Goal: Task Accomplishment & Management: Manage account settings

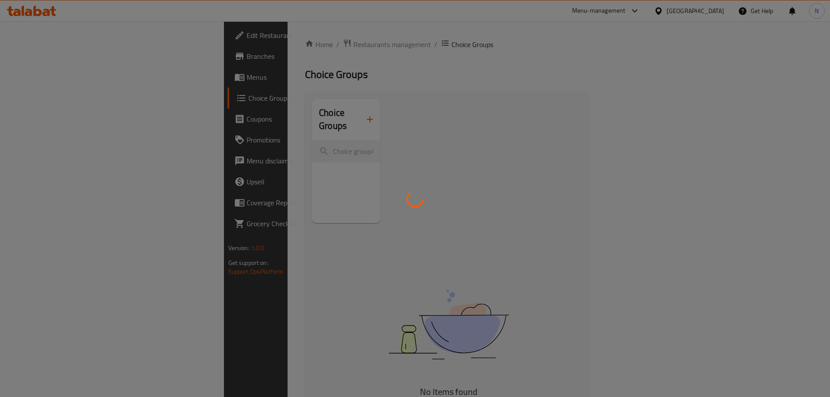
click at [710, 12] on div at bounding box center [415, 198] width 830 height 397
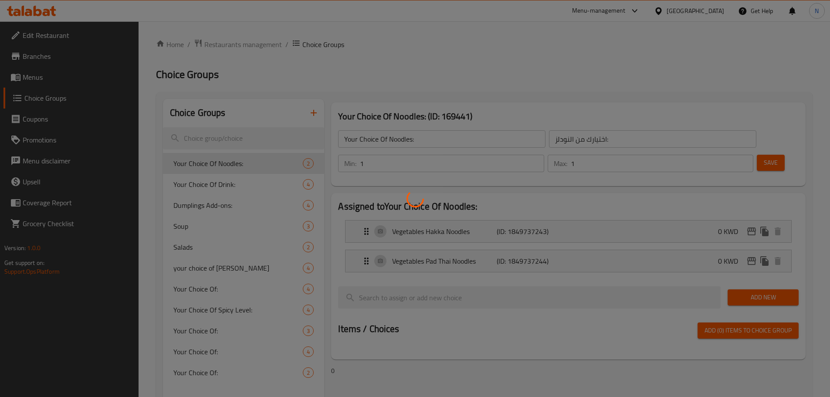
click at [710, 11] on div at bounding box center [415, 198] width 830 height 397
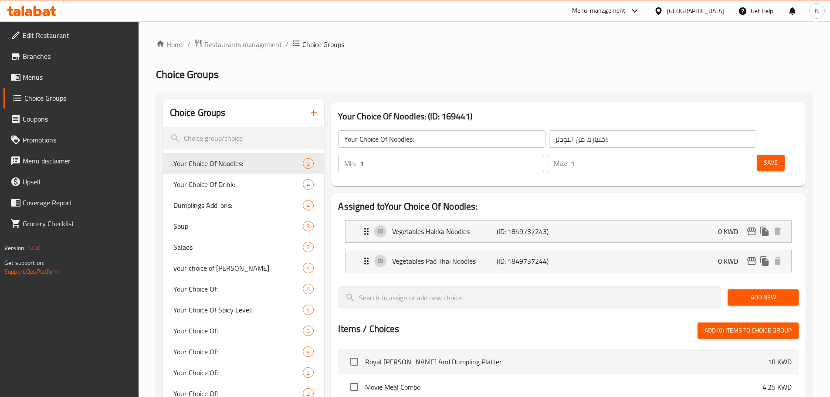
click at [714, 7] on div "[GEOGRAPHIC_DATA]" at bounding box center [696, 11] width 58 height 10
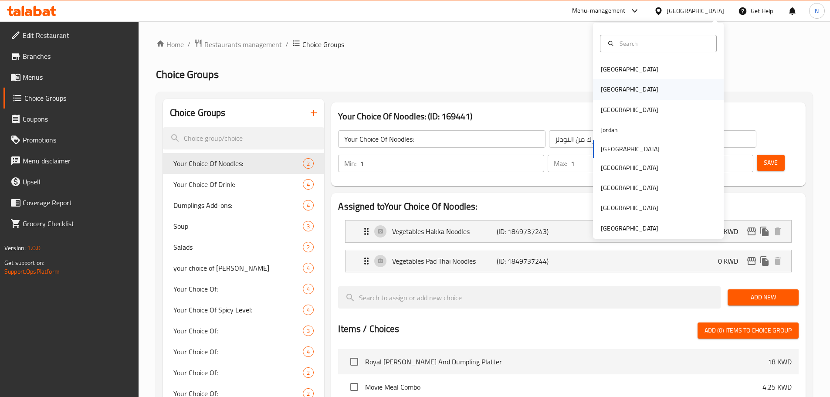
click at [618, 93] on div "Egypt" at bounding box center [658, 89] width 131 height 20
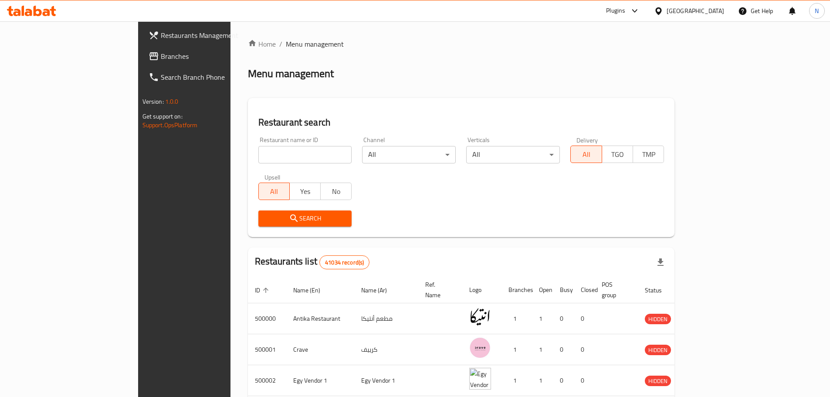
click at [161, 59] on span "Branches" at bounding box center [215, 56] width 109 height 10
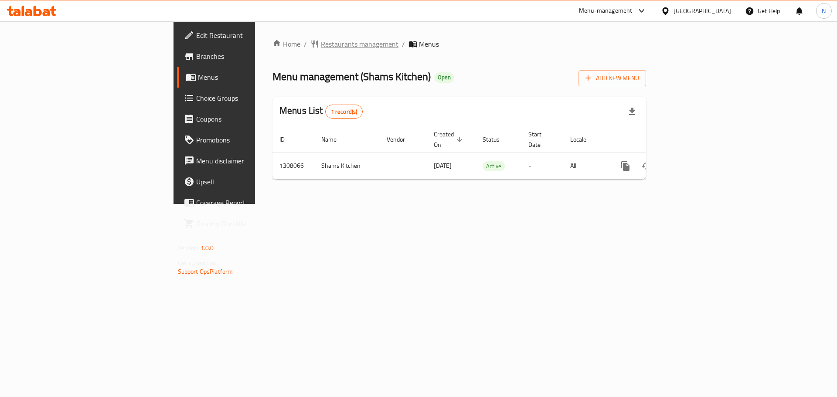
click at [321, 41] on span "Restaurants management" at bounding box center [360, 44] width 78 height 10
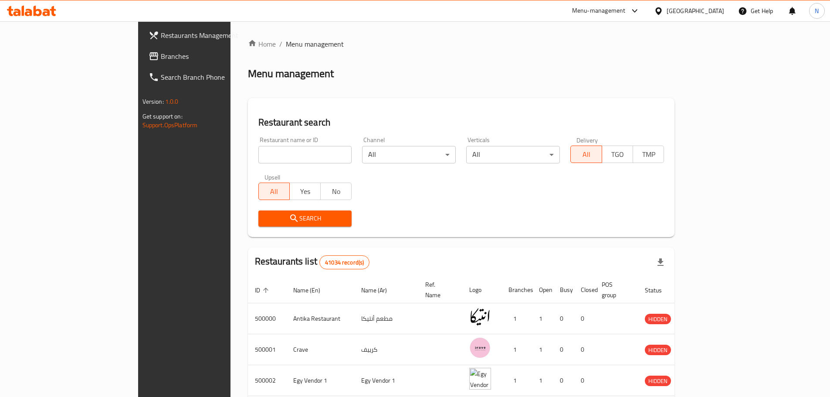
click at [138, 60] on div "Restaurants Management Branches Search Branch Phone Version: 1.0.0 Get support …" at bounding box center [415, 333] width 554 height 625
click at [161, 60] on span "Branches" at bounding box center [215, 56] width 109 height 10
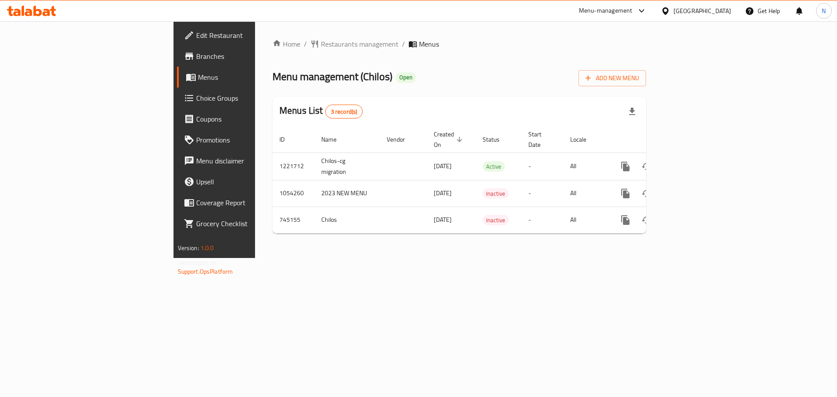
click at [670, 14] on icon at bounding box center [665, 11] width 9 height 9
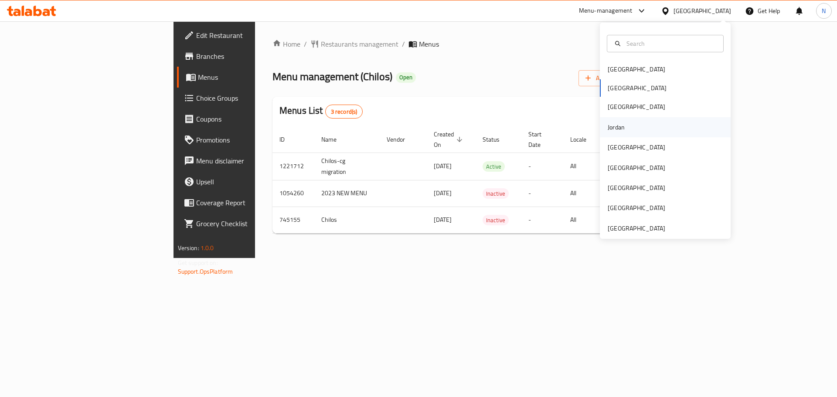
click at [619, 125] on div "Jordan" at bounding box center [616, 127] width 31 height 20
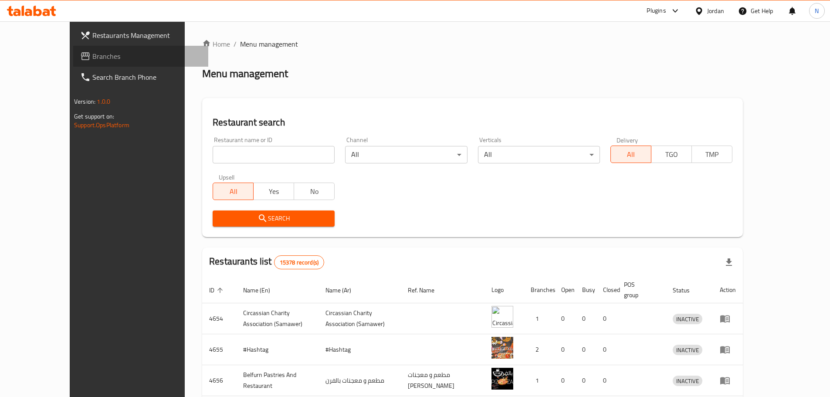
click at [92, 61] on span "Branches" at bounding box center [146, 56] width 109 height 10
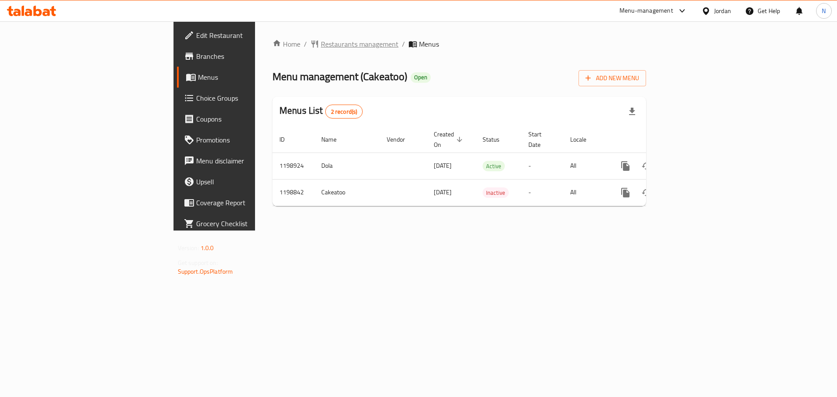
click at [321, 41] on span "Restaurants management" at bounding box center [360, 44] width 78 height 10
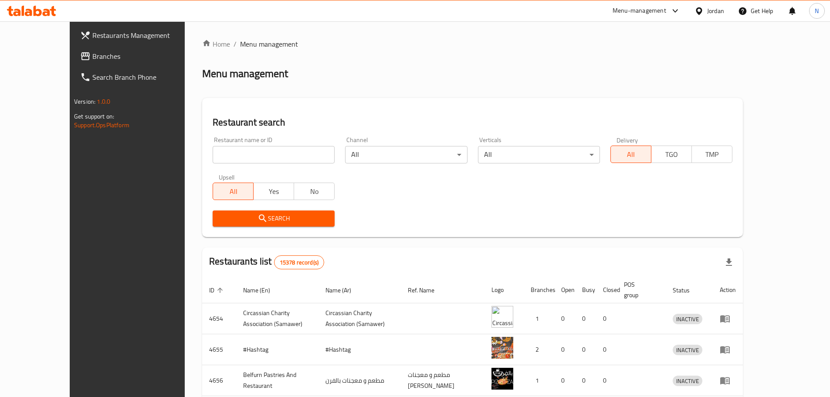
click at [70, 59] on div "Restaurants Management Branches Search Branch Phone Version: 1.0.0 Get support …" at bounding box center [415, 333] width 691 height 625
click at [92, 59] on span "Branches" at bounding box center [146, 56] width 109 height 10
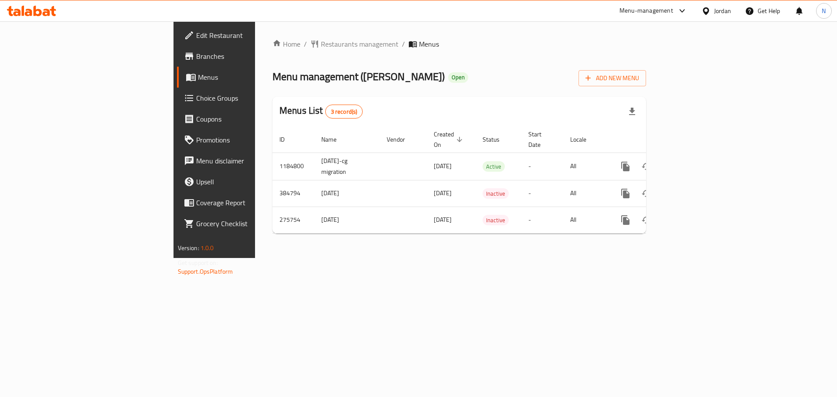
click at [714, 13] on div "Jordan" at bounding box center [722, 11] width 17 height 10
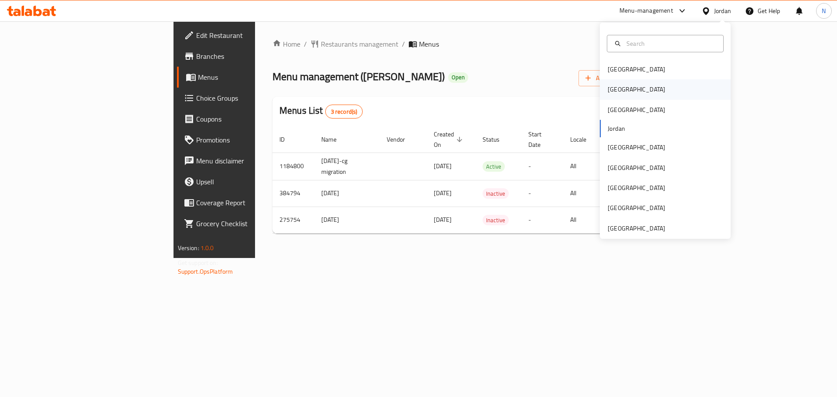
click at [622, 86] on div "[GEOGRAPHIC_DATA]" at bounding box center [636, 89] width 71 height 20
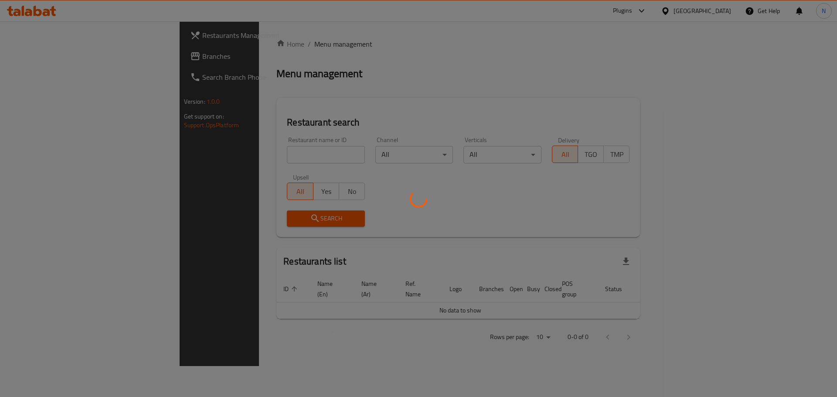
click at [31, 57] on div at bounding box center [418, 198] width 837 height 397
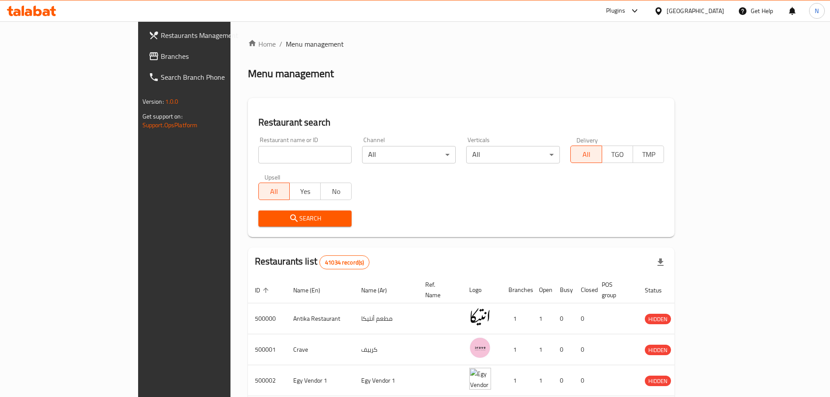
click at [161, 57] on span "Branches" at bounding box center [215, 56] width 109 height 10
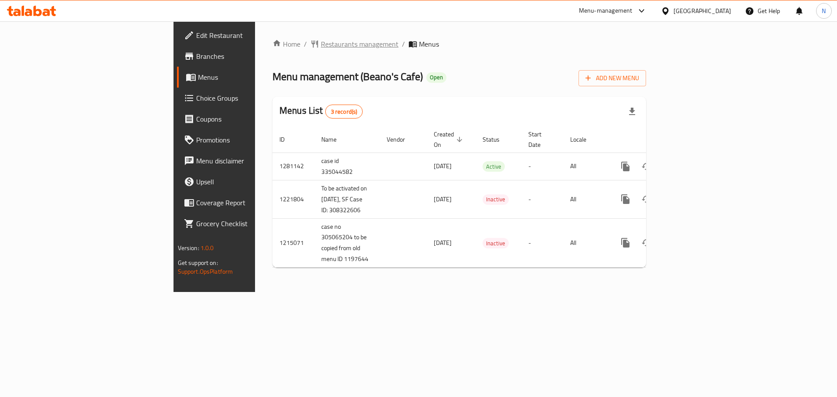
click at [321, 44] on span "Restaurants management" at bounding box center [360, 44] width 78 height 10
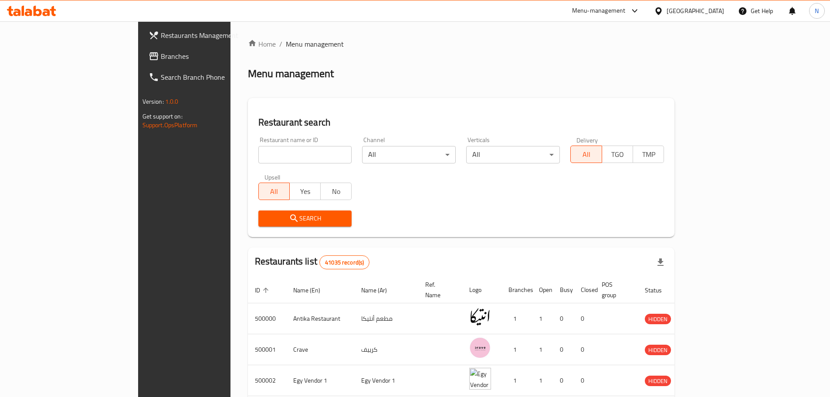
click at [161, 56] on span "Branches" at bounding box center [215, 56] width 109 height 10
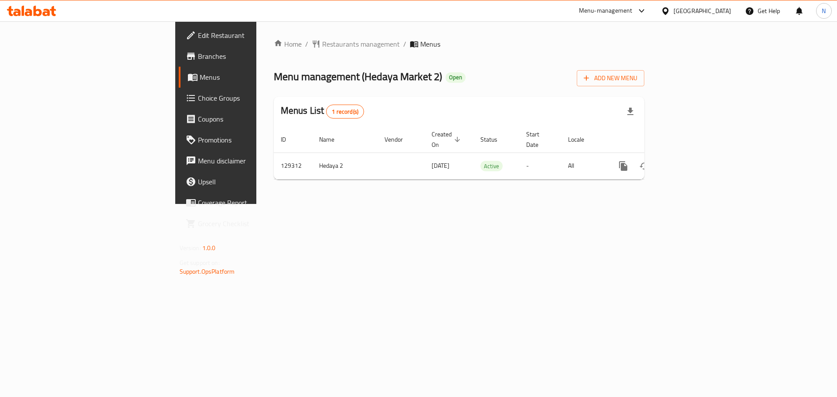
click at [198, 33] on span "Edit Restaurant" at bounding box center [253, 35] width 110 height 10
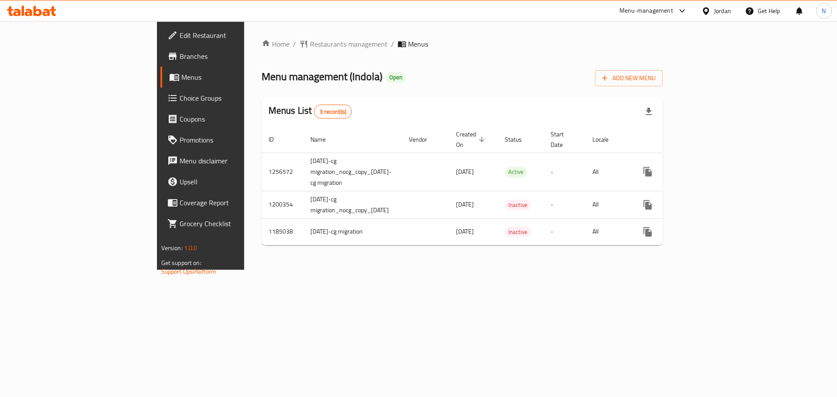
click at [724, 14] on div "Jordan" at bounding box center [722, 11] width 17 height 10
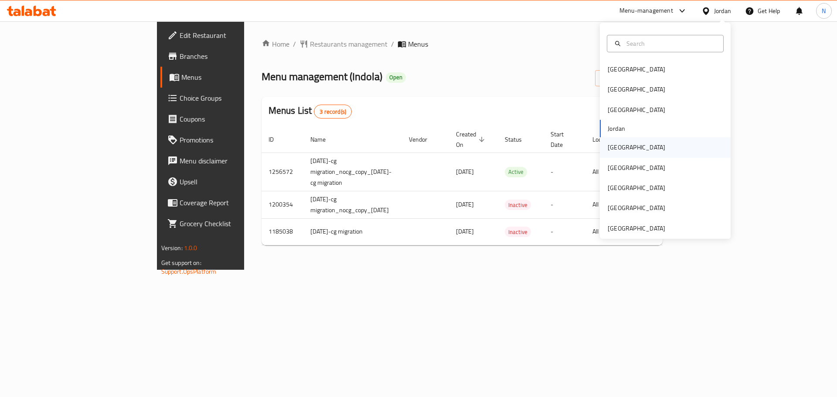
click at [625, 144] on div "[GEOGRAPHIC_DATA]" at bounding box center [636, 147] width 71 height 20
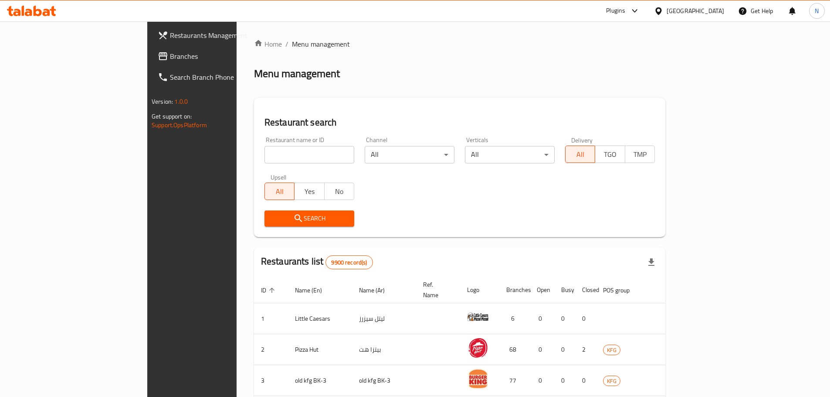
click at [170, 60] on span "Branches" at bounding box center [224, 56] width 109 height 10
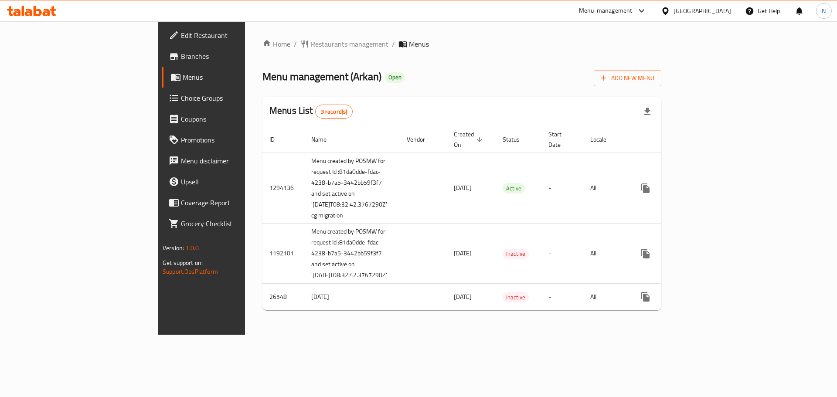
click at [724, 10] on div "[GEOGRAPHIC_DATA]" at bounding box center [702, 11] width 58 height 10
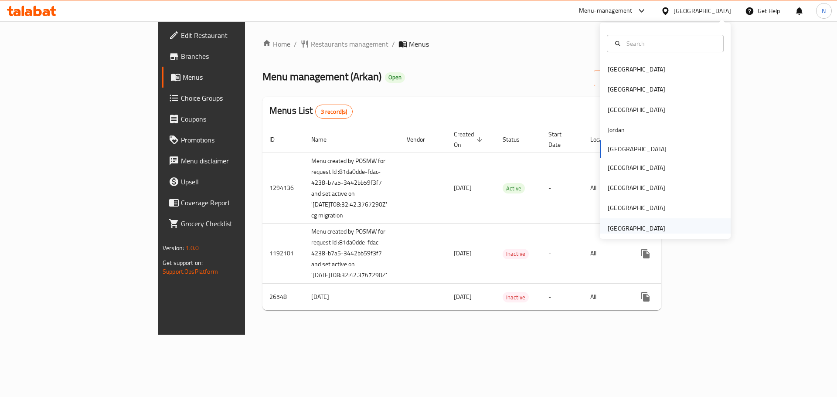
click at [651, 227] on div "[GEOGRAPHIC_DATA]" at bounding box center [637, 229] width 58 height 10
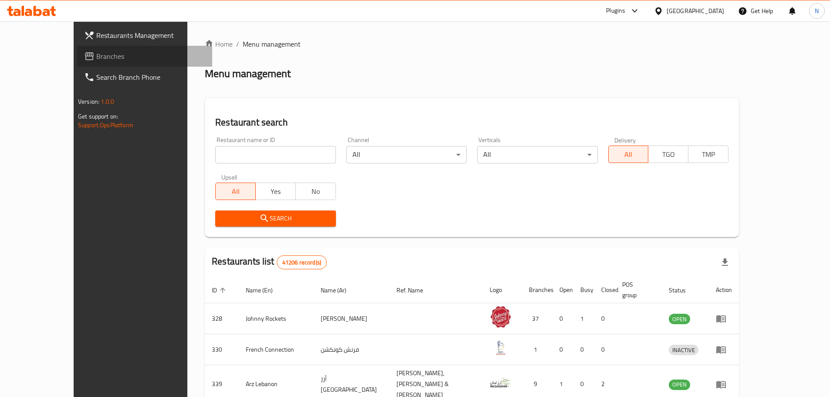
click at [96, 55] on span "Branches" at bounding box center [150, 56] width 109 height 10
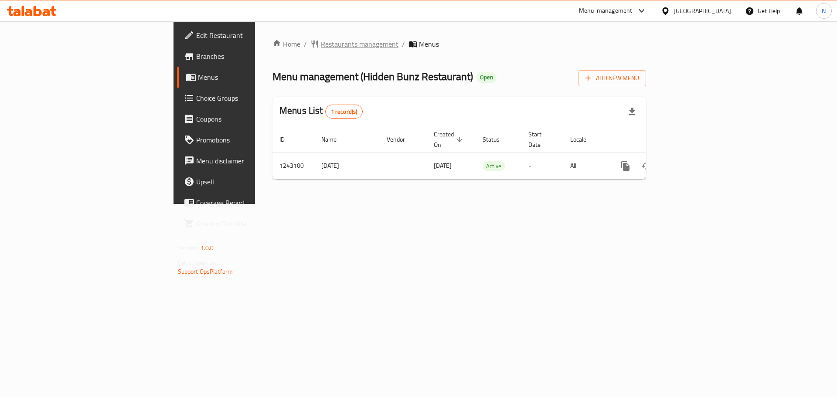
click at [321, 47] on span "Restaurants management" at bounding box center [360, 44] width 78 height 10
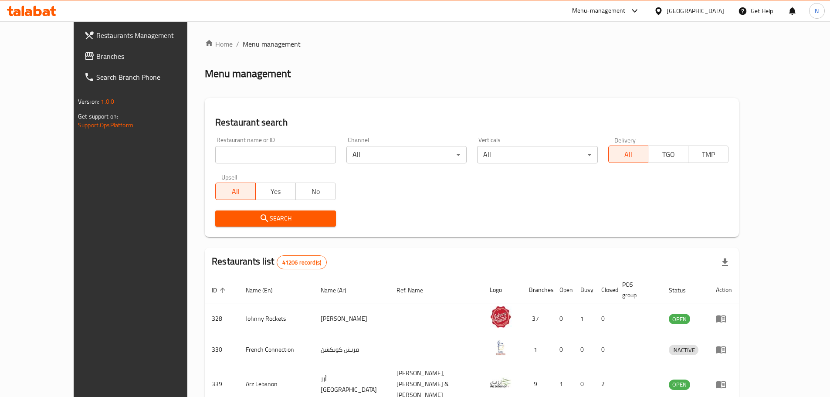
click at [96, 51] on span "Branches" at bounding box center [150, 56] width 109 height 10
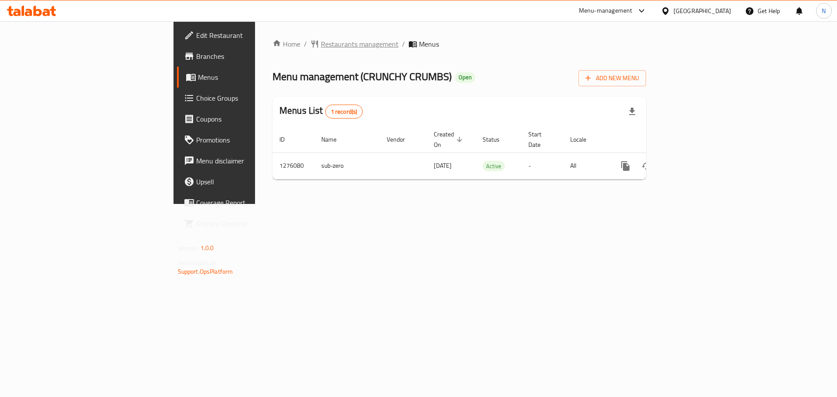
click at [321, 46] on span "Restaurants management" at bounding box center [360, 44] width 78 height 10
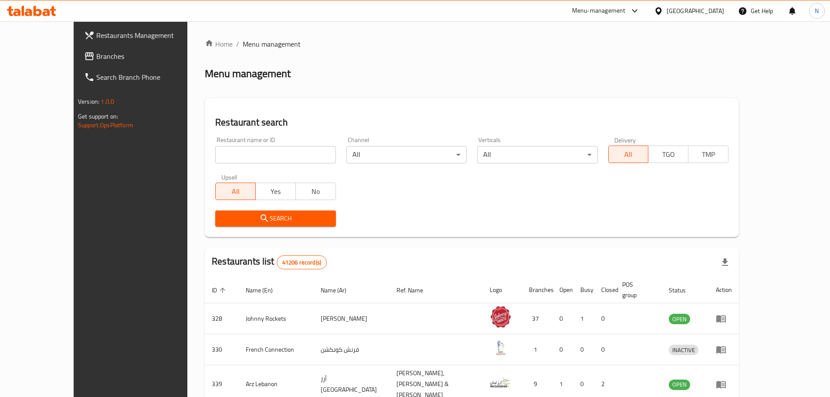
click at [96, 60] on span "Branches" at bounding box center [150, 56] width 109 height 10
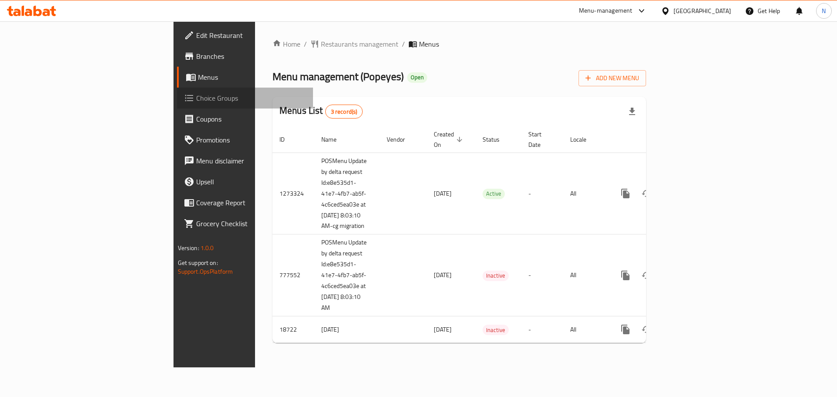
click at [196, 95] on span "Choice Groups" at bounding box center [251, 98] width 110 height 10
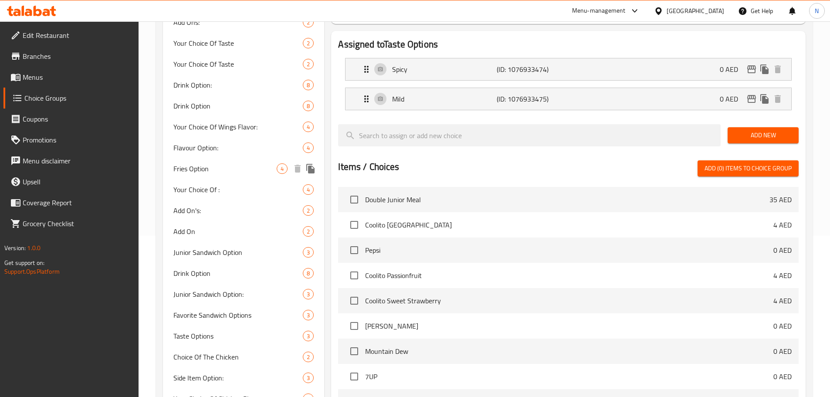
scroll to position [174, 0]
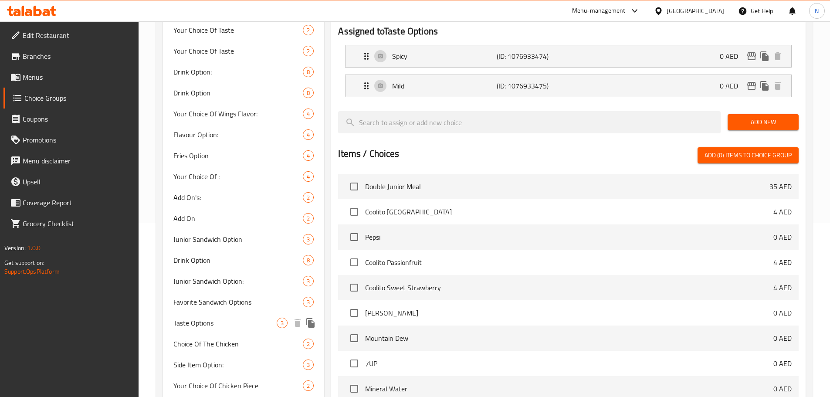
click at [212, 319] on span "Taste Options" at bounding box center [225, 323] width 104 height 10
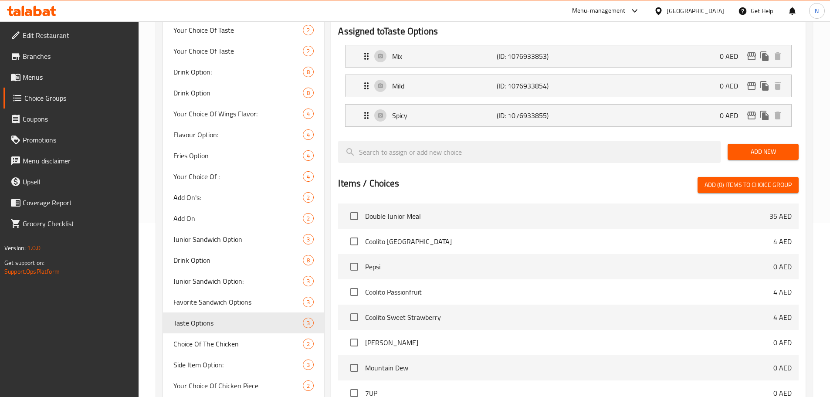
type input "Taste Options"
type input "اختيار النكهة"
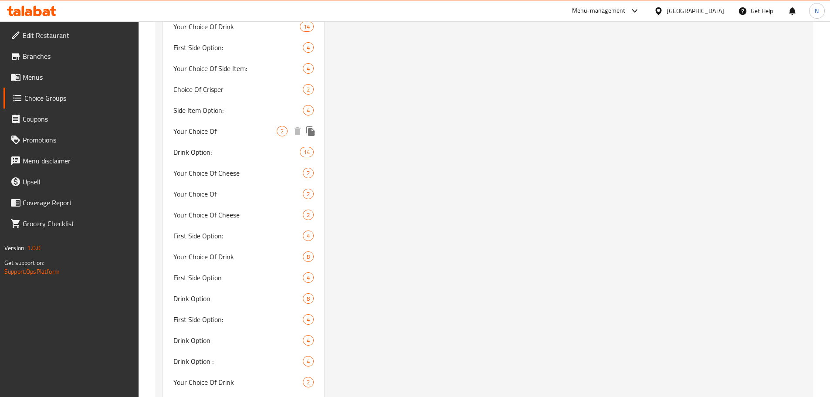
scroll to position [1547, 0]
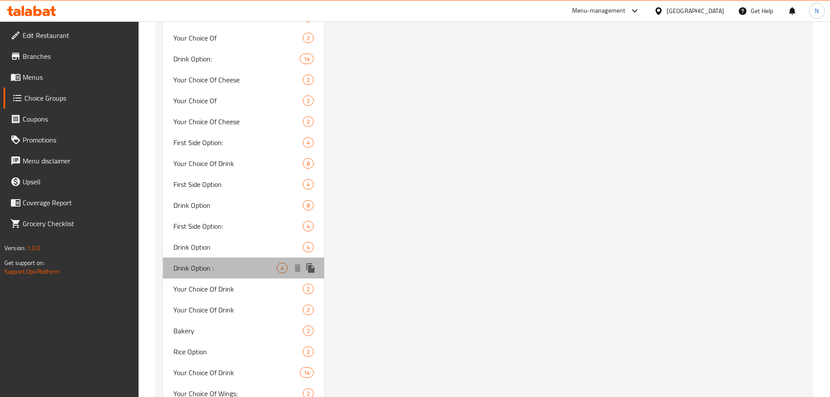
click at [223, 269] on span "Drink Option :" at bounding box center [225, 268] width 104 height 10
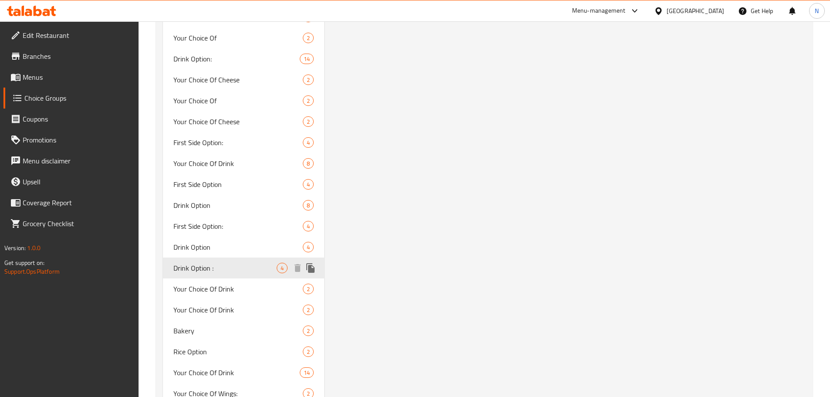
type input "Drink Option :"
type input "اختيار المشروب:"
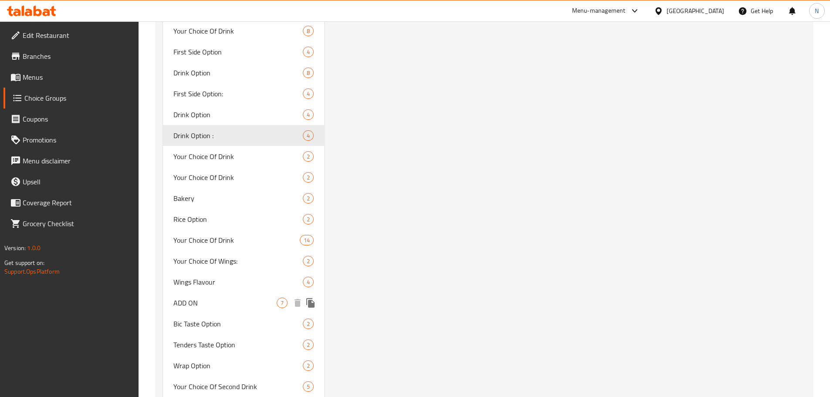
scroll to position [1678, 0]
click at [218, 209] on div "Bakery 2" at bounding box center [244, 200] width 162 height 21
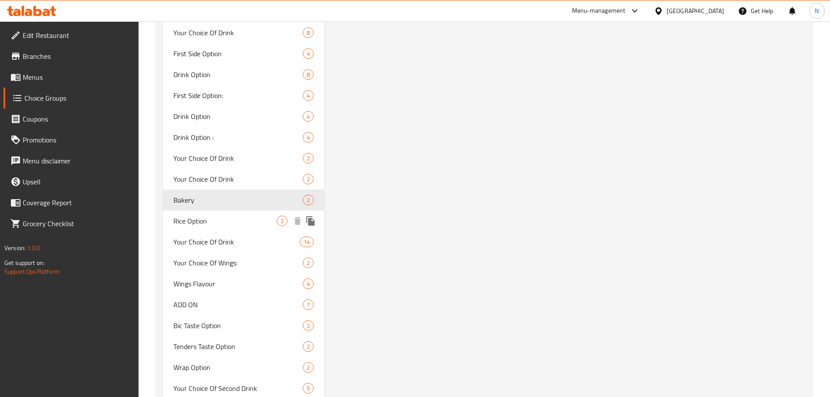
type input "Bakery"
type input "مخبز"
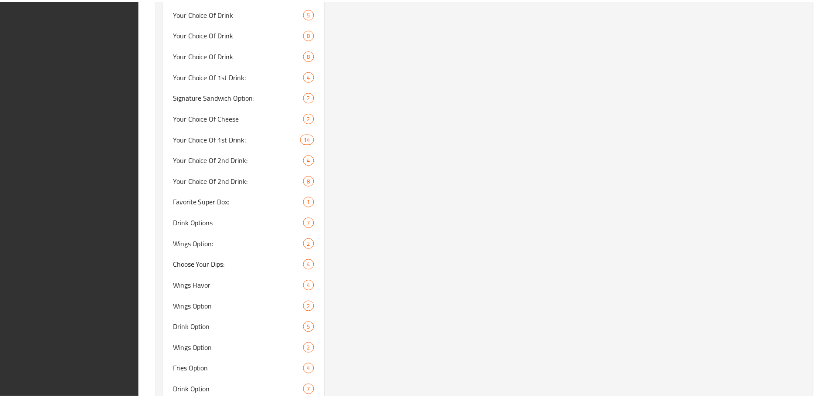
scroll to position [2942, 0]
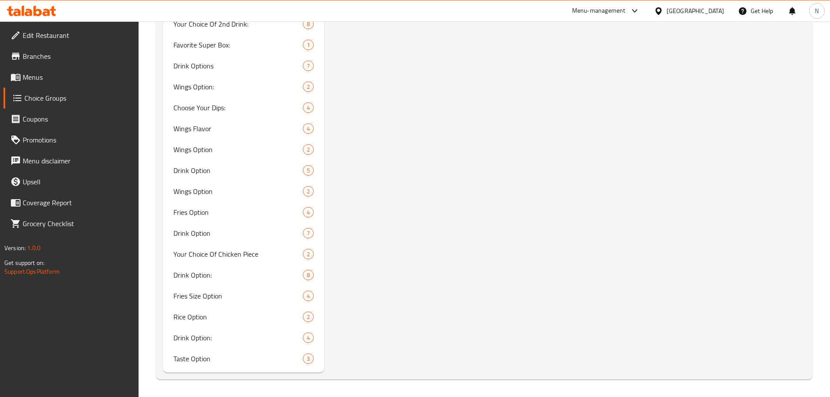
click at [680, 16] on div "United Arab Emirates" at bounding box center [696, 11] width 58 height 10
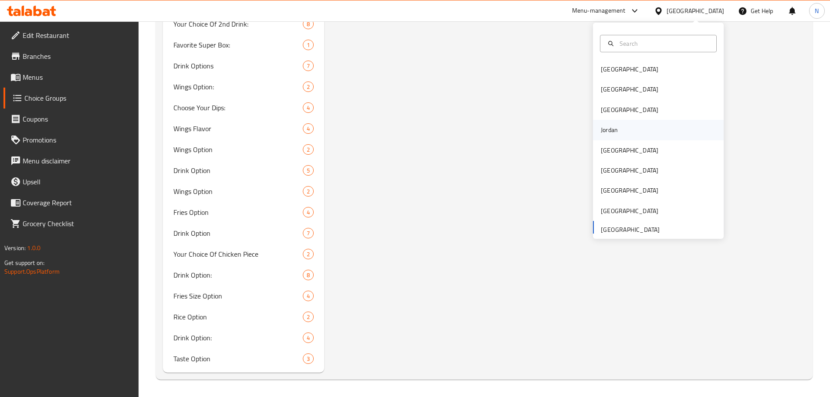
click at [608, 135] on div "Jordan" at bounding box center [609, 130] width 17 height 10
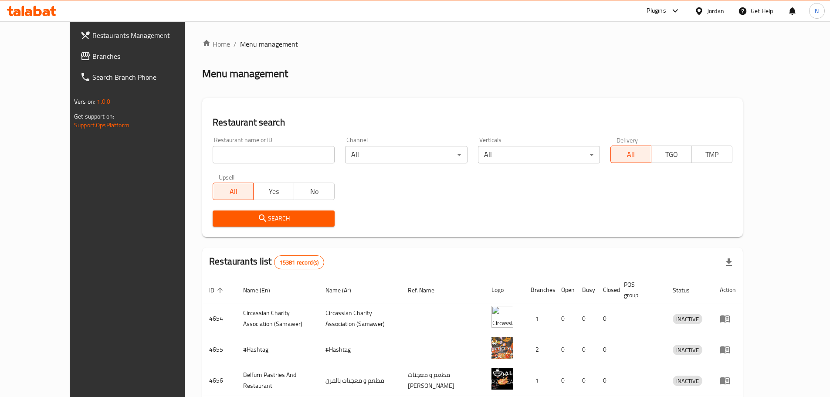
click at [92, 58] on span "Branches" at bounding box center [146, 56] width 109 height 10
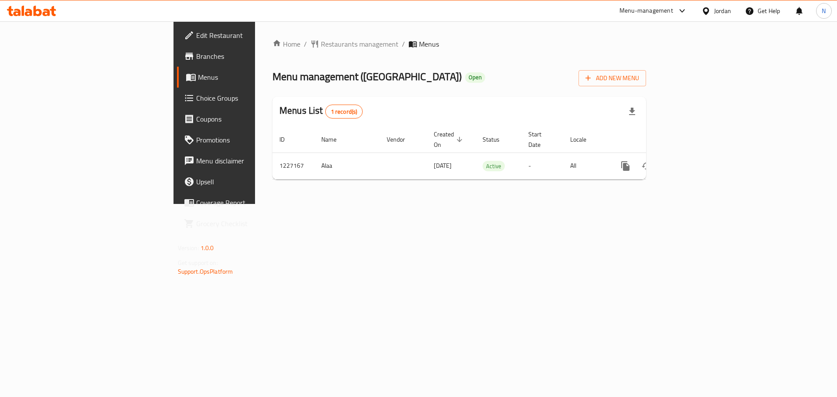
click at [732, 11] on div "Jordan" at bounding box center [716, 10] width 44 height 21
click at [724, 12] on div "Jordan" at bounding box center [722, 11] width 17 height 10
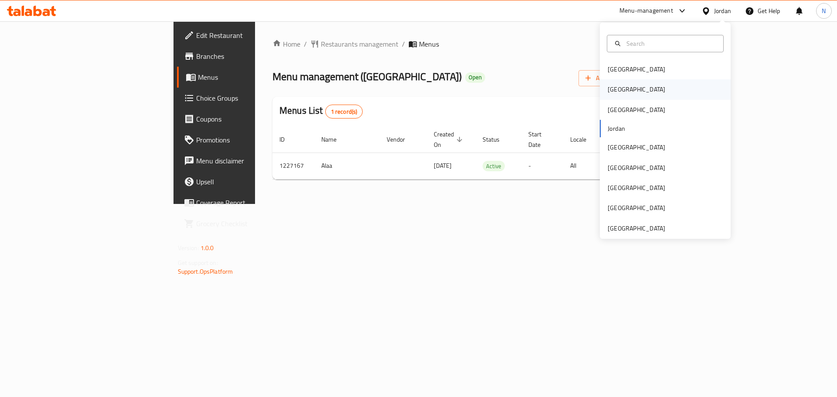
click at [630, 91] on div "[GEOGRAPHIC_DATA]" at bounding box center [665, 89] width 131 height 20
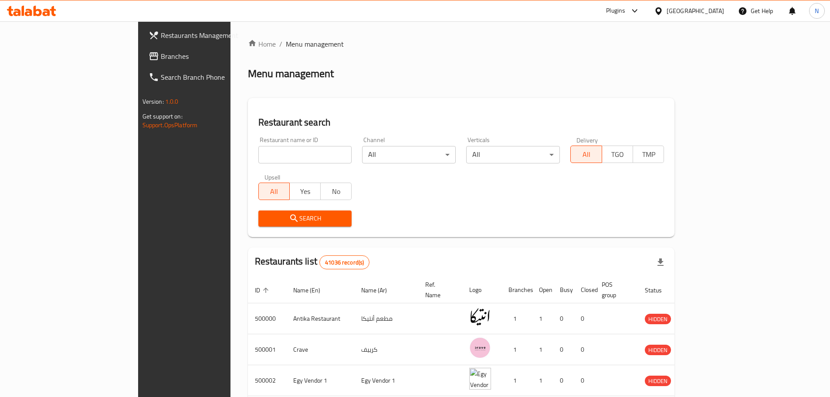
click at [161, 57] on span "Branches" at bounding box center [215, 56] width 109 height 10
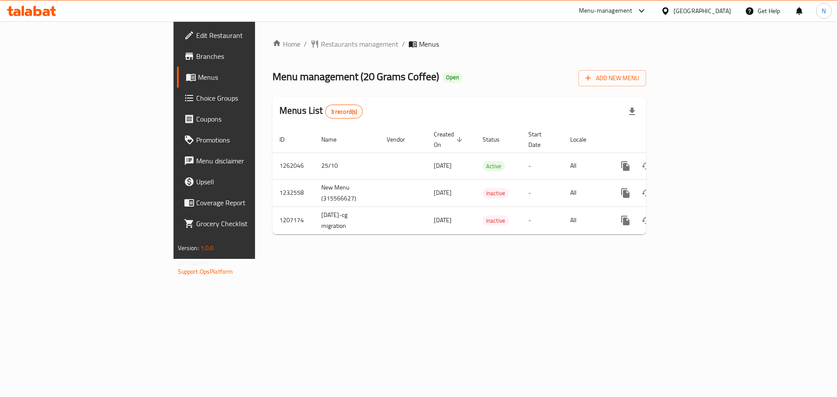
click at [727, 11] on div "[GEOGRAPHIC_DATA]" at bounding box center [702, 11] width 58 height 10
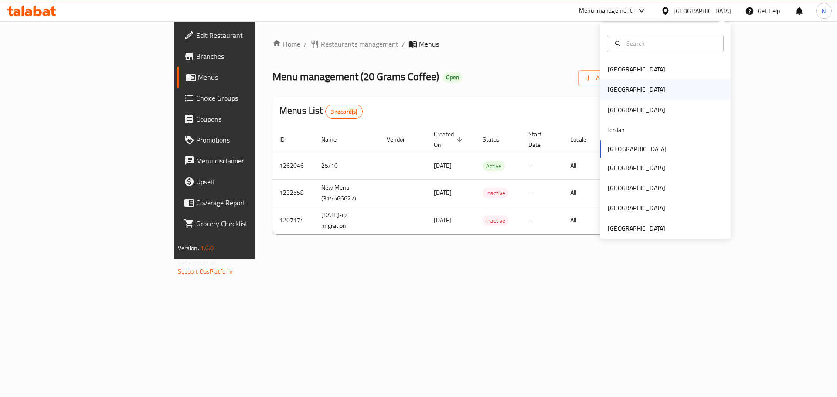
click at [623, 90] on div "[GEOGRAPHIC_DATA]" at bounding box center [636, 89] width 71 height 20
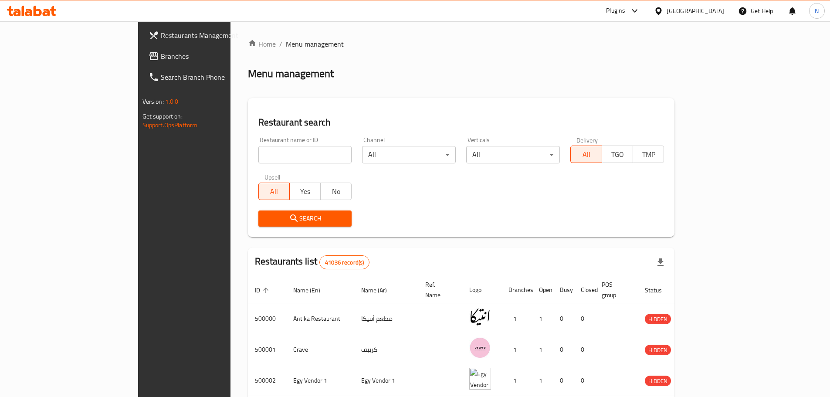
click at [161, 55] on span "Branches" at bounding box center [215, 56] width 109 height 10
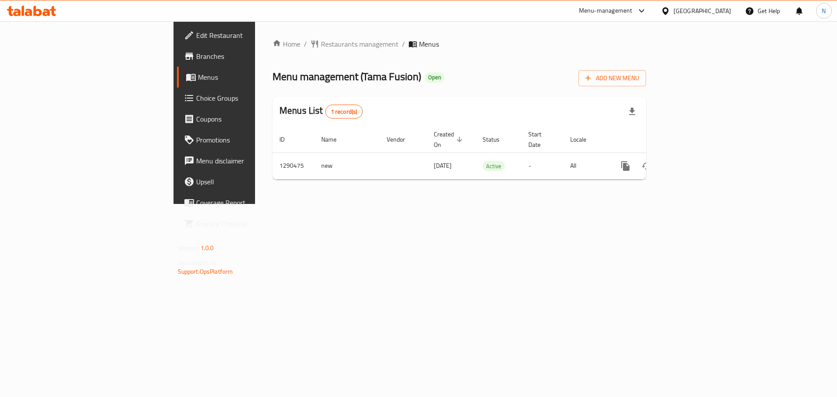
click at [715, 13] on div "[GEOGRAPHIC_DATA]" at bounding box center [702, 11] width 58 height 10
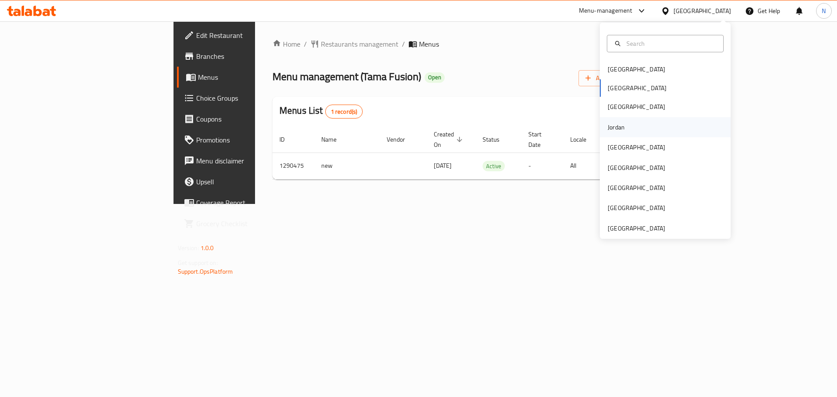
click at [616, 133] on div "Jordan" at bounding box center [616, 127] width 31 height 20
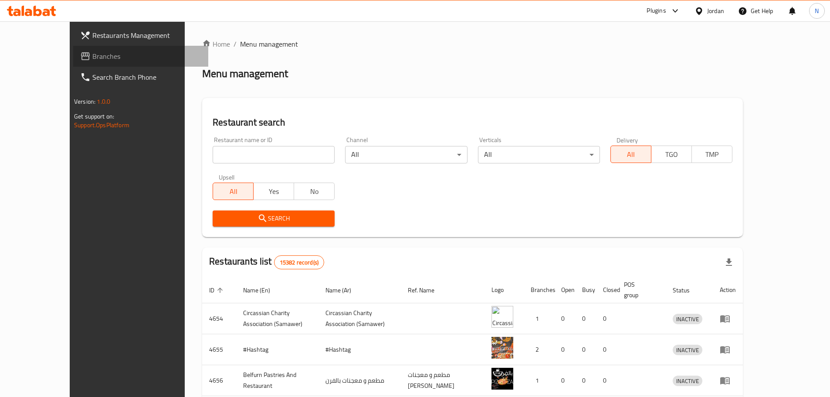
click at [92, 54] on span "Branches" at bounding box center [146, 56] width 109 height 10
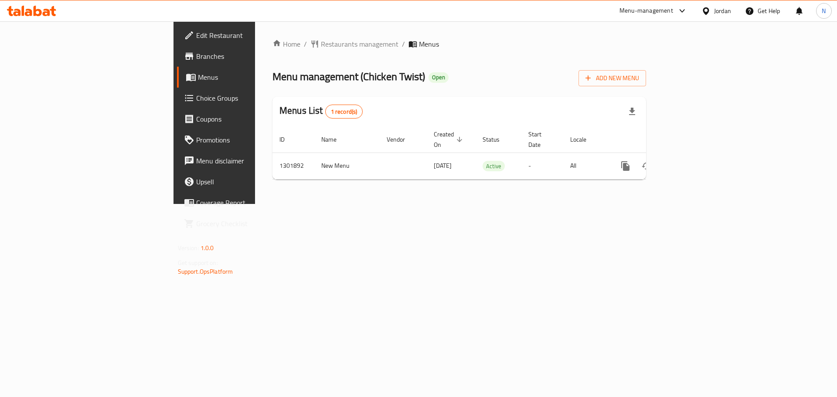
click at [730, 18] on div "Jordan" at bounding box center [716, 10] width 44 height 21
click at [727, 13] on div "Jordan" at bounding box center [722, 11] width 17 height 10
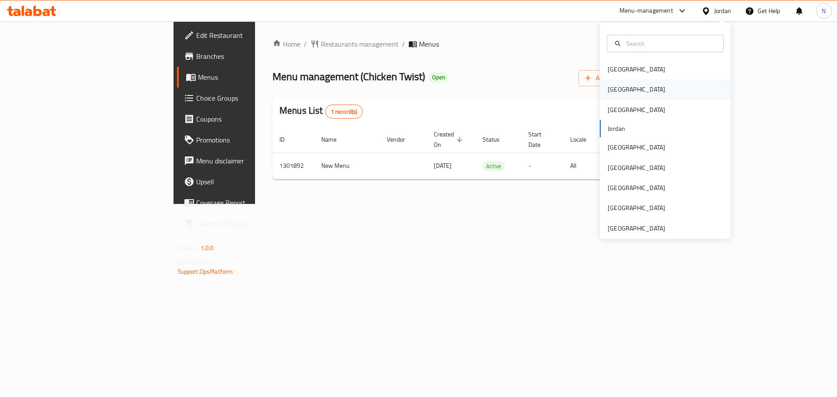
click at [608, 93] on div "[GEOGRAPHIC_DATA]" at bounding box center [637, 90] width 58 height 10
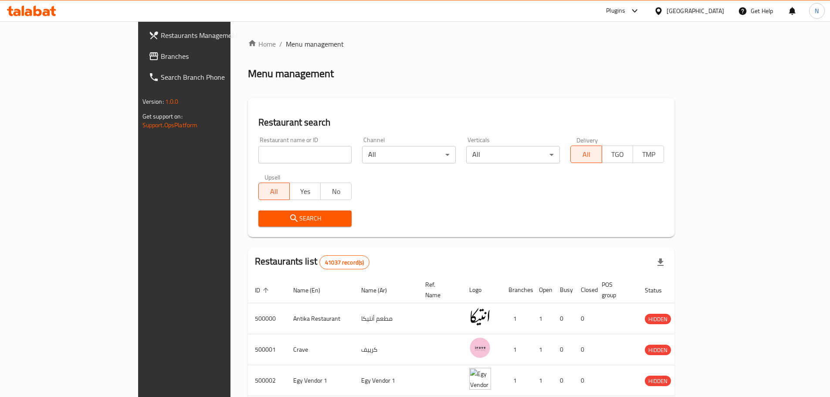
click at [161, 57] on span "Branches" at bounding box center [215, 56] width 109 height 10
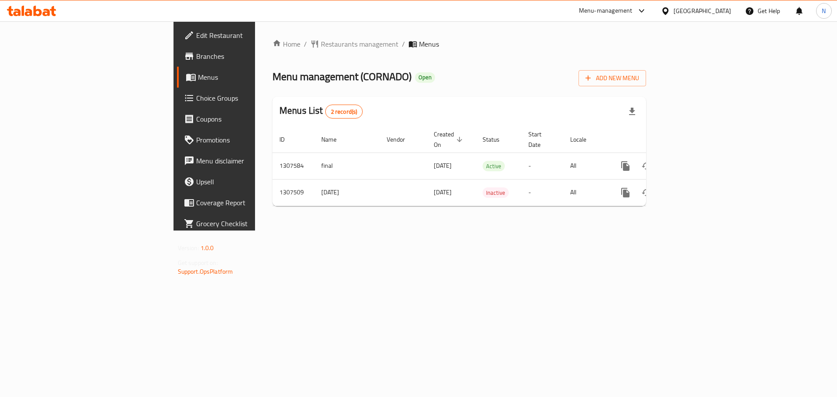
click at [718, 13] on div "[GEOGRAPHIC_DATA]" at bounding box center [702, 11] width 58 height 10
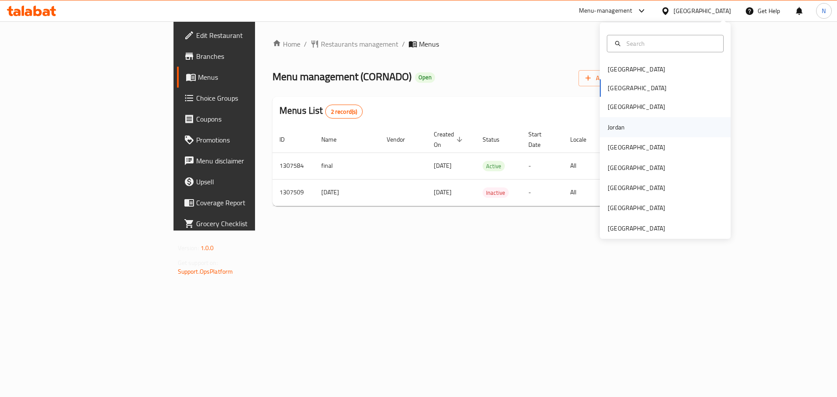
click at [623, 130] on div "Jordan" at bounding box center [616, 127] width 31 height 20
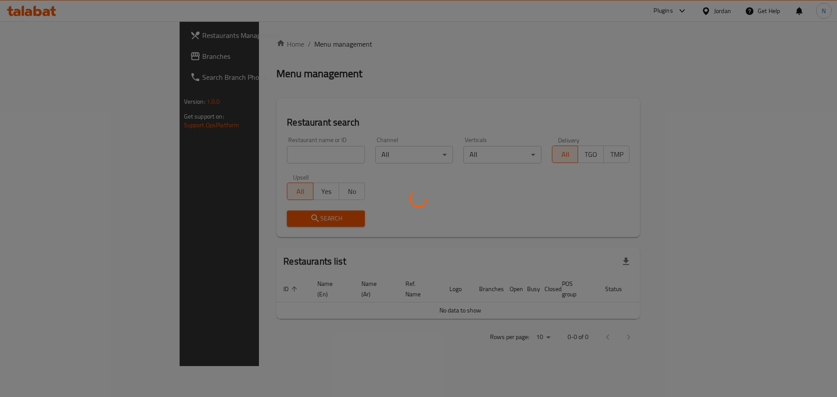
click at [30, 53] on div at bounding box center [418, 198] width 837 height 397
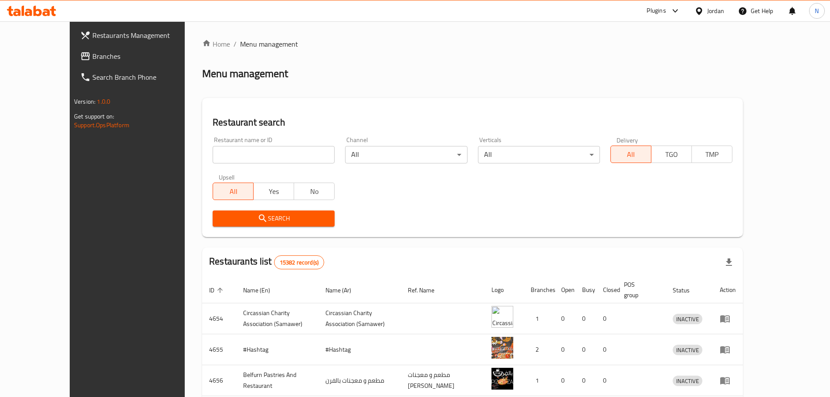
click at [30, 53] on div at bounding box center [415, 198] width 830 height 397
click at [92, 53] on span "Branches" at bounding box center [146, 56] width 109 height 10
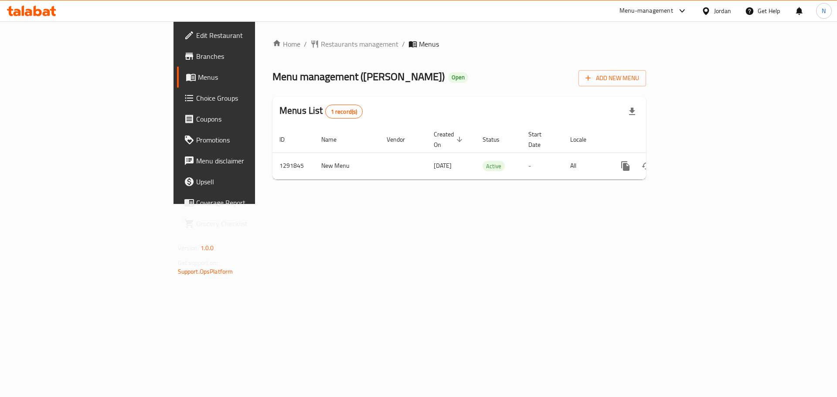
click at [718, 9] on div "Jordan" at bounding box center [722, 11] width 17 height 10
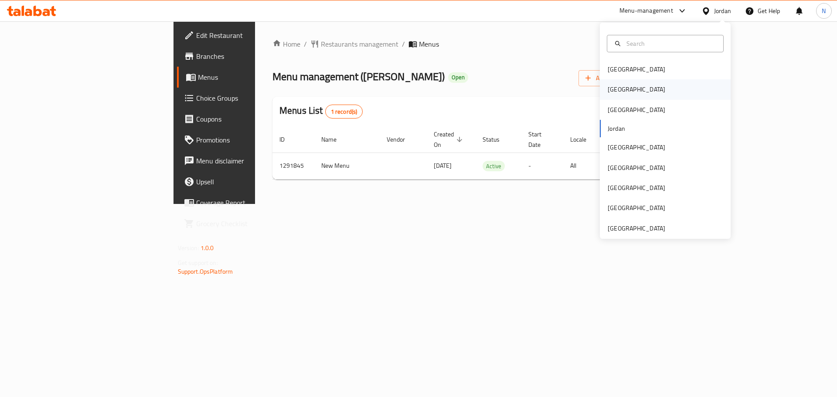
click at [615, 89] on div "[GEOGRAPHIC_DATA]" at bounding box center [637, 90] width 58 height 10
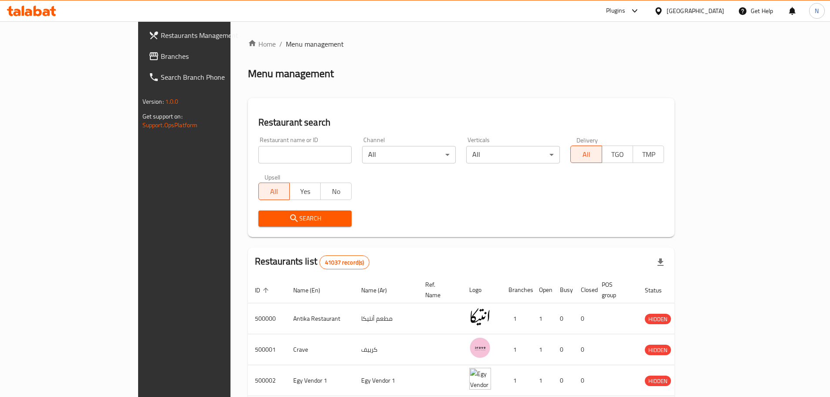
click at [161, 56] on span "Branches" at bounding box center [215, 56] width 109 height 10
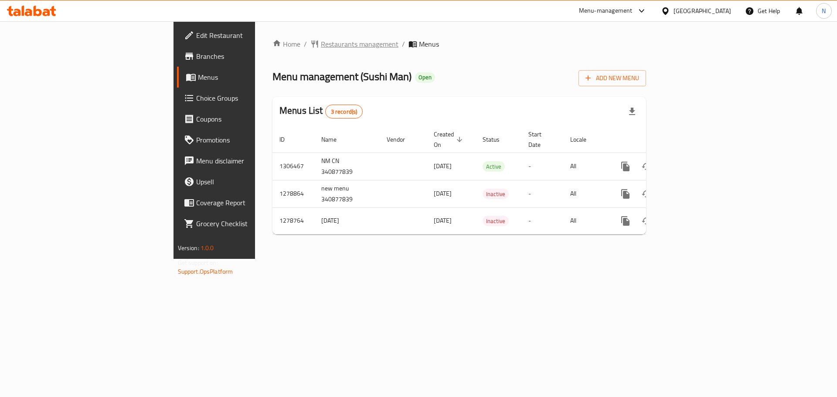
click at [321, 49] on span "Restaurants management" at bounding box center [360, 44] width 78 height 10
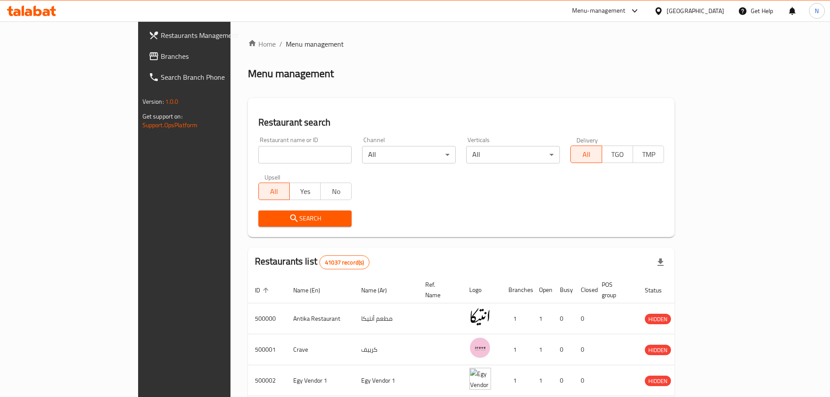
click at [161, 61] on span "Branches" at bounding box center [215, 56] width 109 height 10
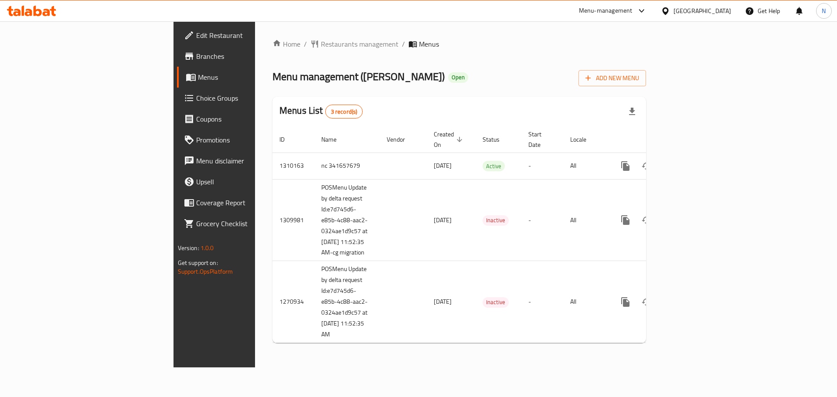
click at [673, 14] on div at bounding box center [667, 11] width 13 height 10
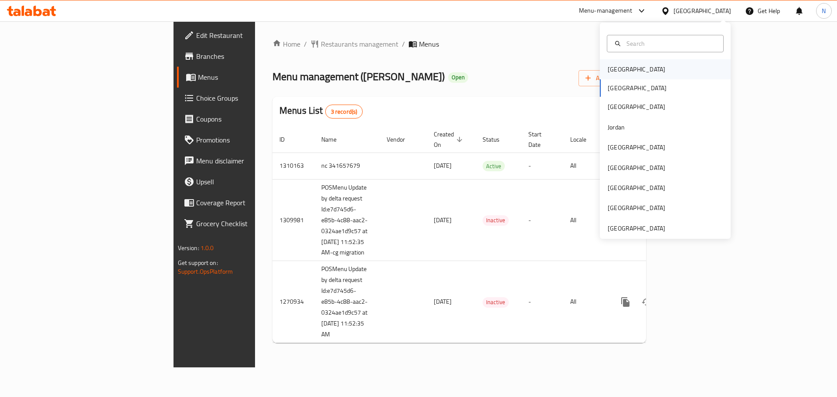
click at [636, 70] on div "[GEOGRAPHIC_DATA]" at bounding box center [665, 69] width 131 height 20
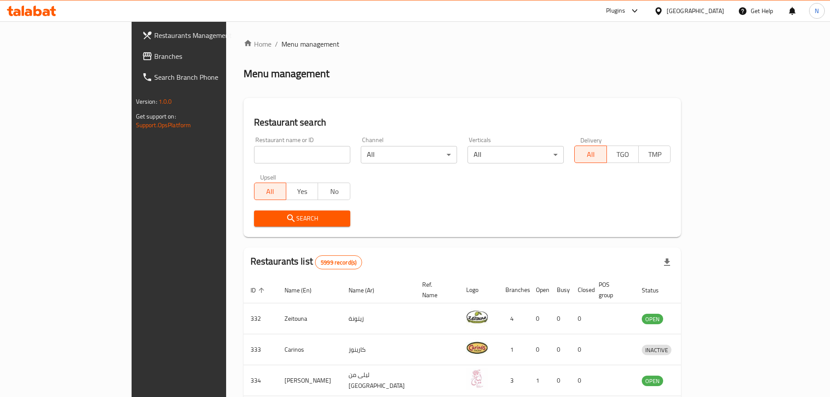
click at [154, 58] on span "Branches" at bounding box center [208, 56] width 109 height 10
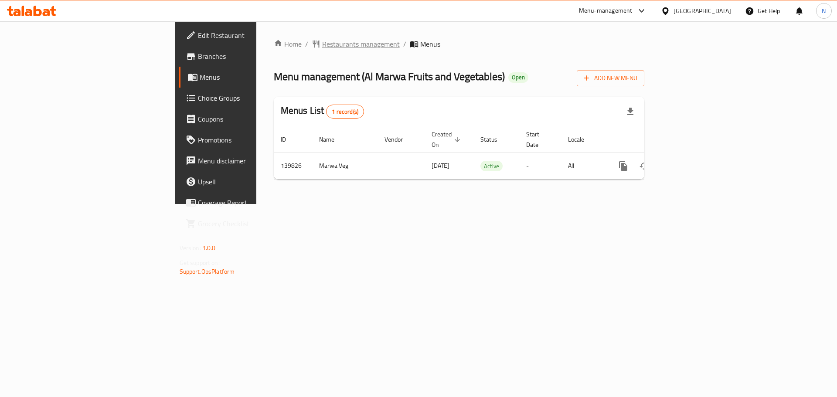
click at [322, 47] on span "Restaurants management" at bounding box center [361, 44] width 78 height 10
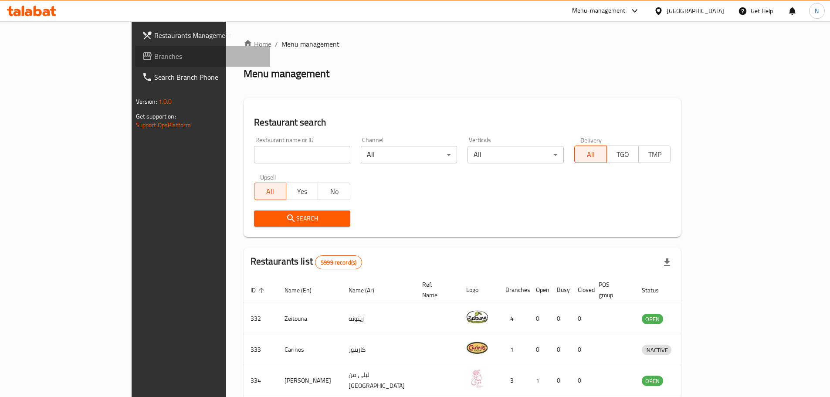
click at [154, 52] on span "Branches" at bounding box center [208, 56] width 109 height 10
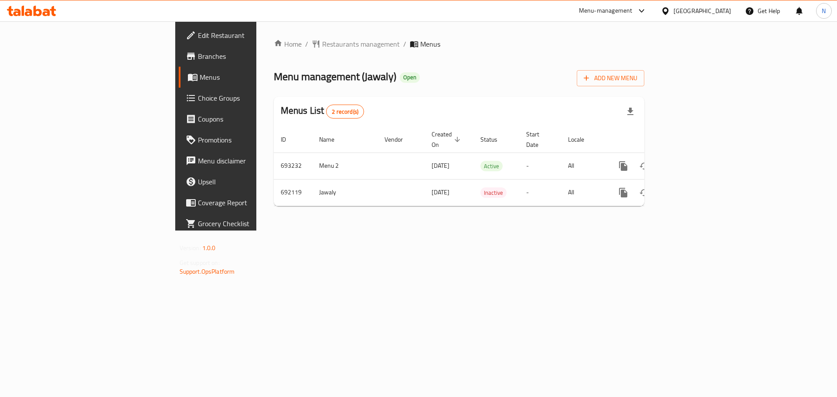
click at [720, 10] on div "[GEOGRAPHIC_DATA]" at bounding box center [702, 11] width 58 height 10
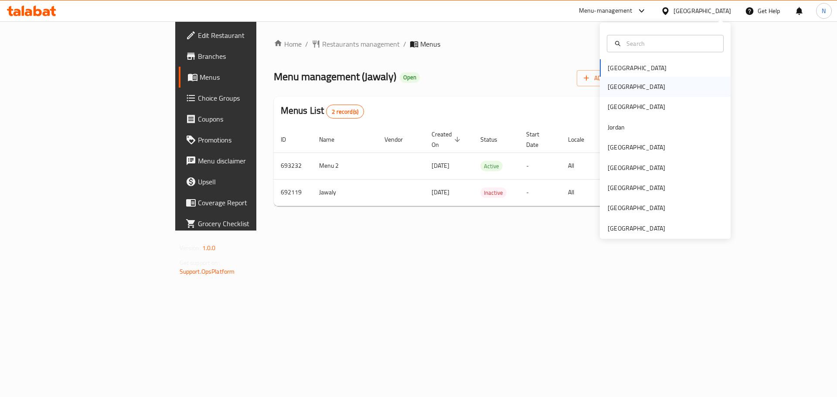
click at [641, 86] on div "[GEOGRAPHIC_DATA]" at bounding box center [665, 87] width 131 height 20
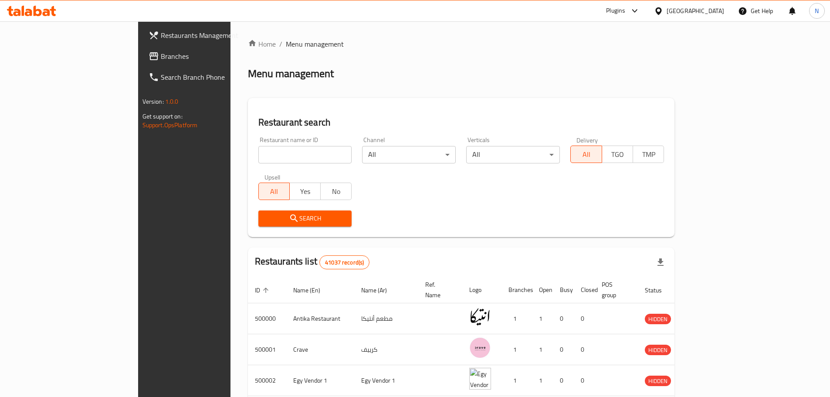
click at [161, 60] on span "Branches" at bounding box center [215, 56] width 109 height 10
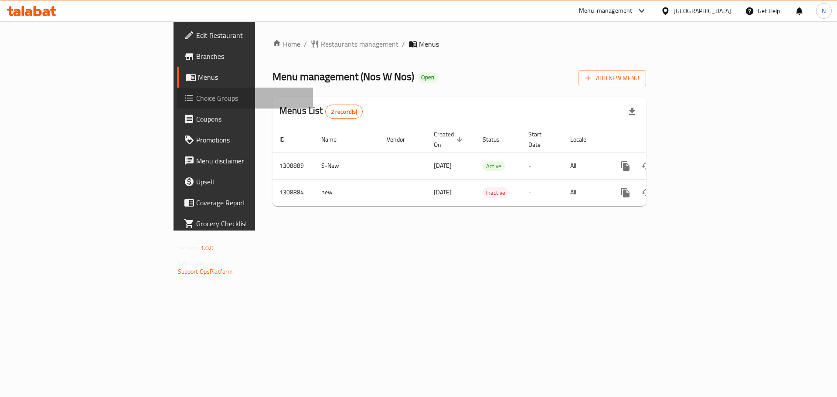
click at [196, 102] on span "Choice Groups" at bounding box center [251, 98] width 110 height 10
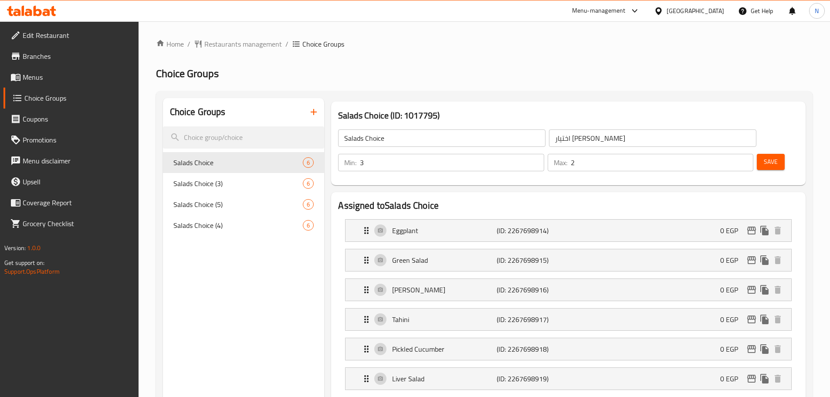
click at [544, 154] on input "3" at bounding box center [452, 162] width 184 height 17
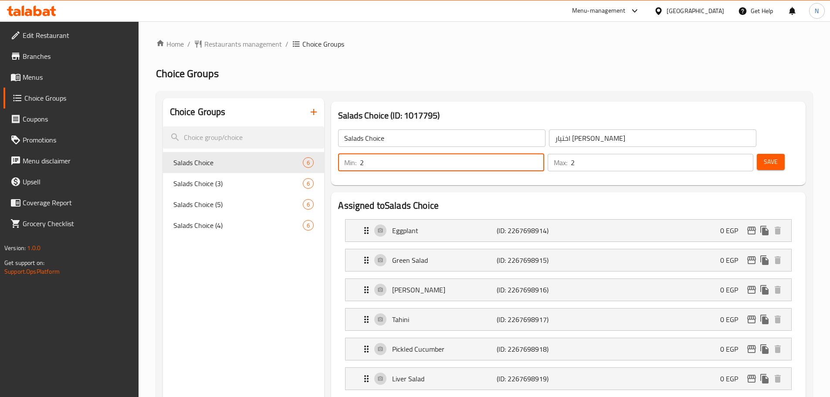
click at [544, 154] on input "2" at bounding box center [452, 162] width 184 height 17
type input "1"
click at [544, 154] on input "1" at bounding box center [452, 162] width 184 height 17
type input "1"
click at [731, 154] on input "1" at bounding box center [662, 162] width 183 height 17
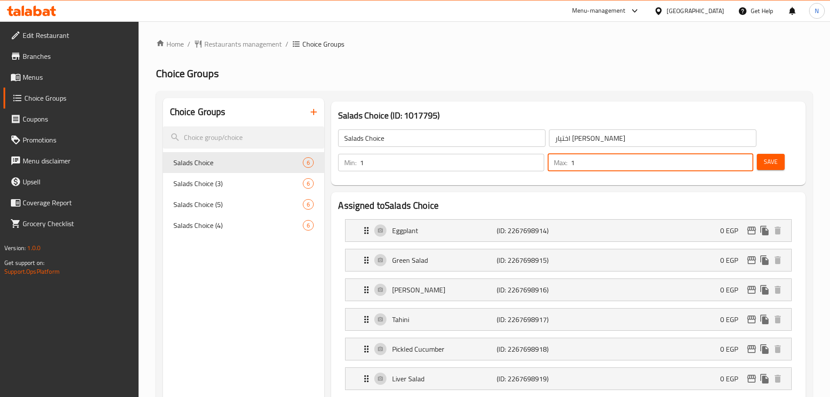
click at [764, 156] on span "Save" at bounding box center [771, 161] width 14 height 11
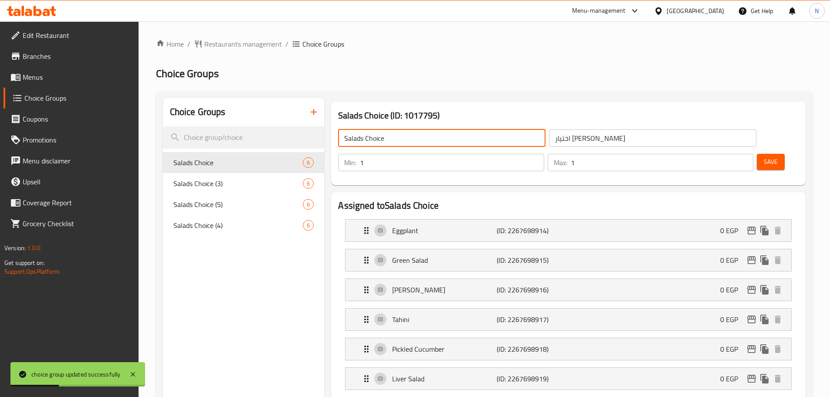
click at [405, 139] on input "Salads Choice" at bounding box center [441, 137] width 207 height 17
click at [343, 139] on input "Salads Choice" at bounding box center [441, 137] width 207 height 17
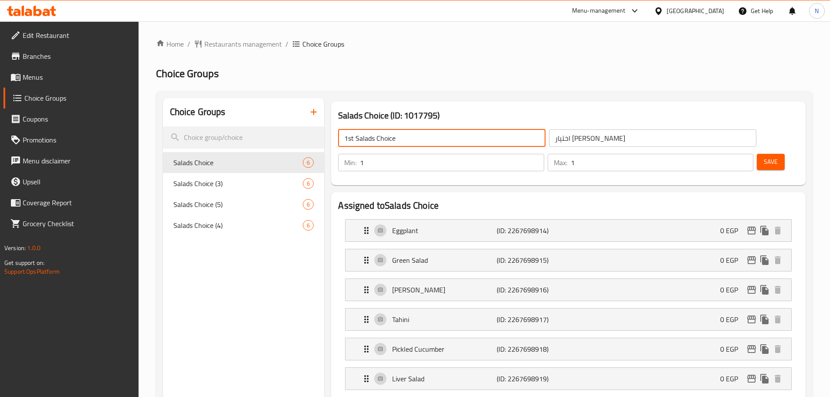
type input "1st Salads Choice"
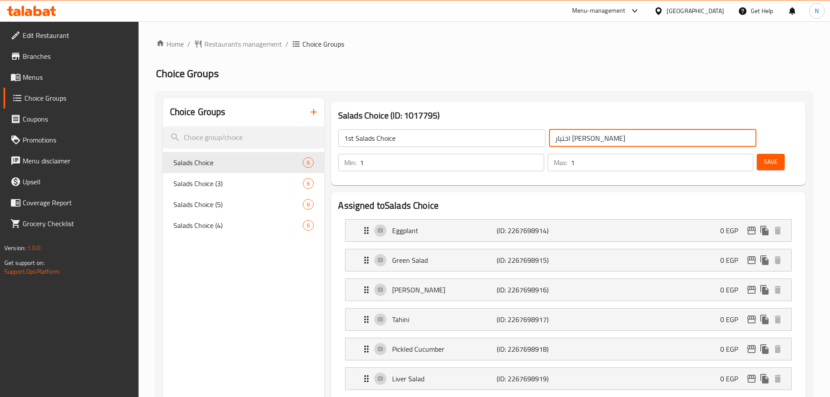
click at [549, 139] on input "اختيار السلطات" at bounding box center [652, 137] width 207 height 17
click at [549, 140] on input "اختيار السلطات" at bounding box center [652, 137] width 207 height 17
type input "اول اختيار السلطات"
click at [764, 156] on span "Save" at bounding box center [771, 161] width 14 height 11
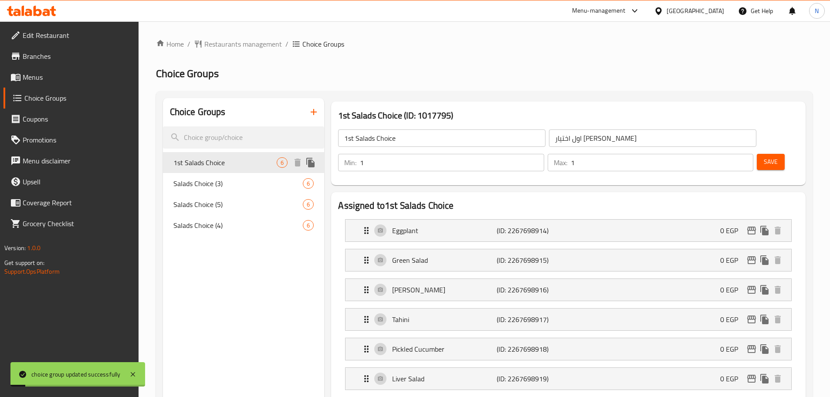
click at [311, 162] on icon "duplicate" at bounding box center [310, 163] width 8 height 10
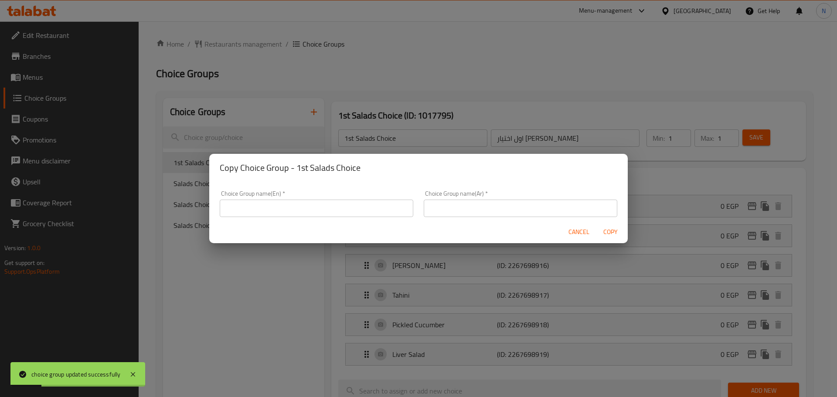
click at [370, 208] on input "text" at bounding box center [317, 208] width 194 height 17
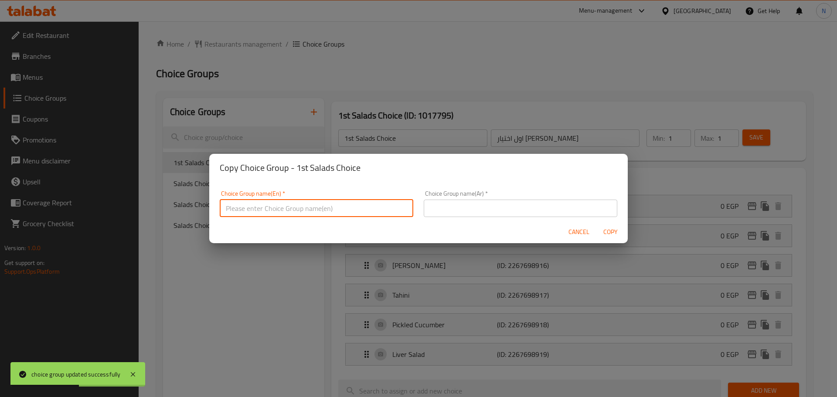
drag, startPoint x: 588, startPoint y: 232, endPoint x: 578, endPoint y: 235, distance: 10.7
click at [588, 232] on span "Cancel" at bounding box center [578, 232] width 21 height 11
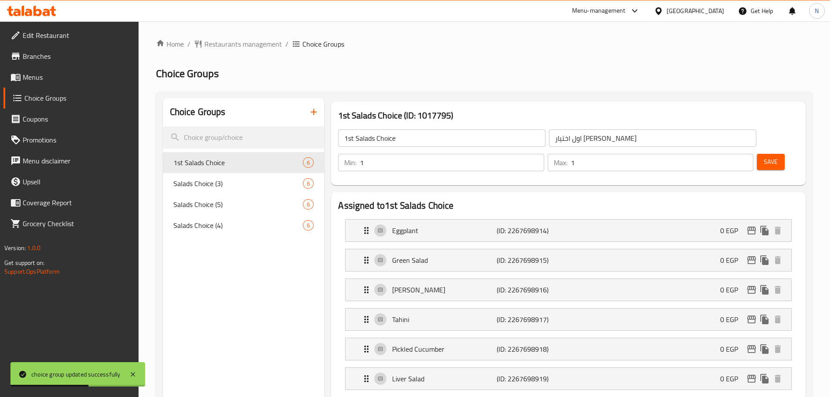
click at [415, 130] on input "1st Salads Choice" at bounding box center [441, 137] width 207 height 17
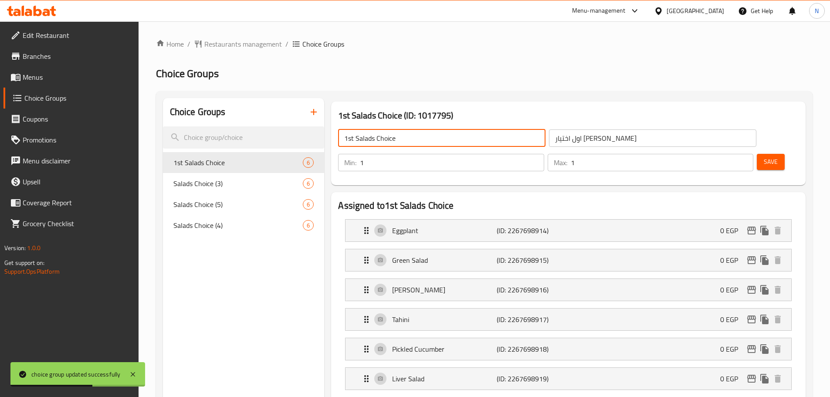
click at [411, 137] on input "1st Salads Choice" at bounding box center [441, 137] width 207 height 17
click at [313, 162] on icon "duplicate" at bounding box center [311, 162] width 10 height 10
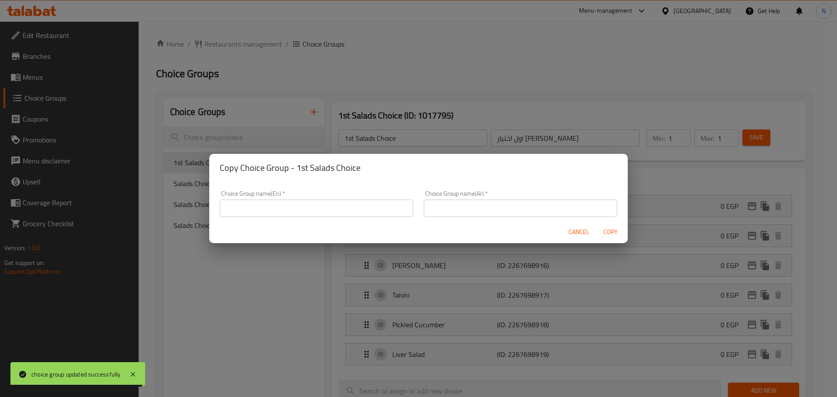
click at [362, 206] on input "text" at bounding box center [317, 208] width 194 height 17
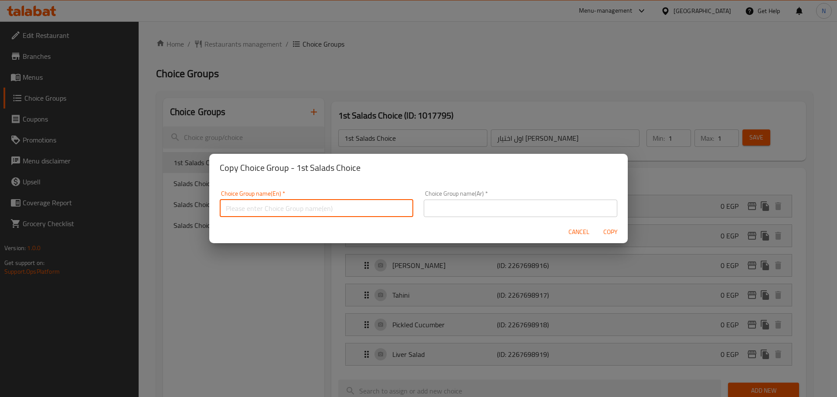
paste input "1st Salads Choice"
type input "1st Salads Choice"
click at [454, 204] on input "text" at bounding box center [521, 208] width 194 height 17
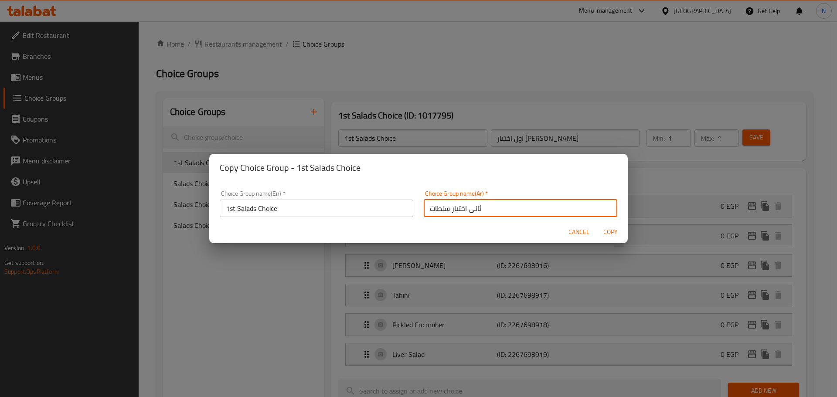
type input "ثانى اختيار سلطات"
click at [609, 234] on span "Copy" at bounding box center [610, 232] width 21 height 11
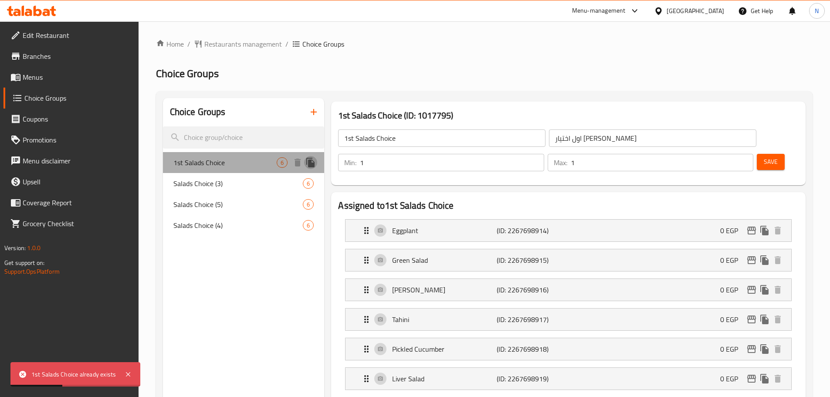
click at [309, 163] on icon "duplicate" at bounding box center [310, 163] width 8 height 10
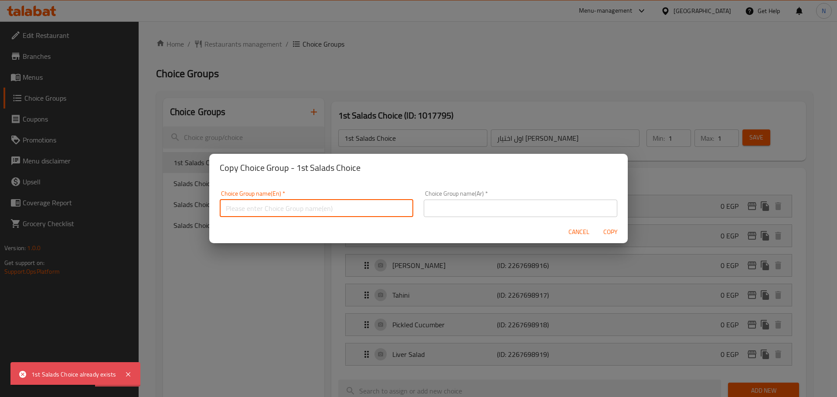
paste input "1st Salads Choice"
drag, startPoint x: 235, startPoint y: 208, endPoint x: 200, endPoint y: 210, distance: 35.3
click at [200, 210] on div "Copy Choice Group - 1st Salads Choice Choice Group name(En)   * 1st Salads Choi…" at bounding box center [418, 198] width 837 height 397
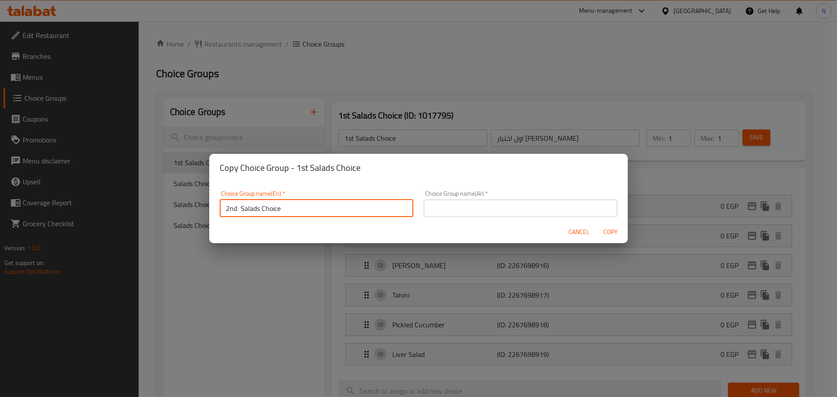
type input "2nd Salads Choice"
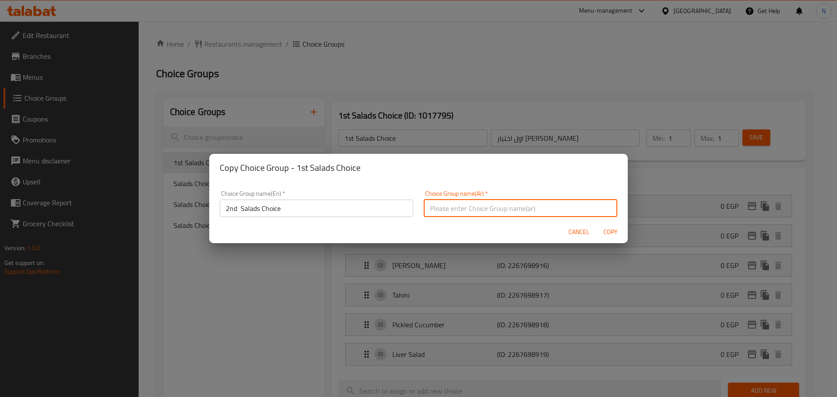
click at [470, 210] on input "text" at bounding box center [521, 208] width 194 height 17
type input "ثانى اختيار سلطات"
click at [618, 230] on span "Copy" at bounding box center [610, 232] width 21 height 11
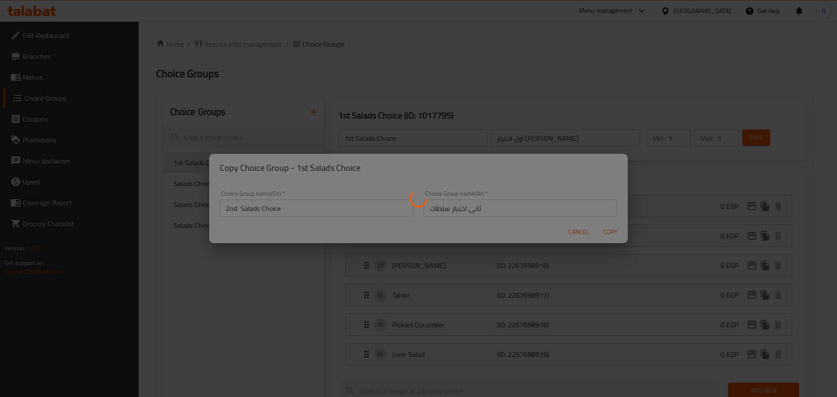
type input "2nd Salads Choice"
type input "ثانى اختيار سلطات"
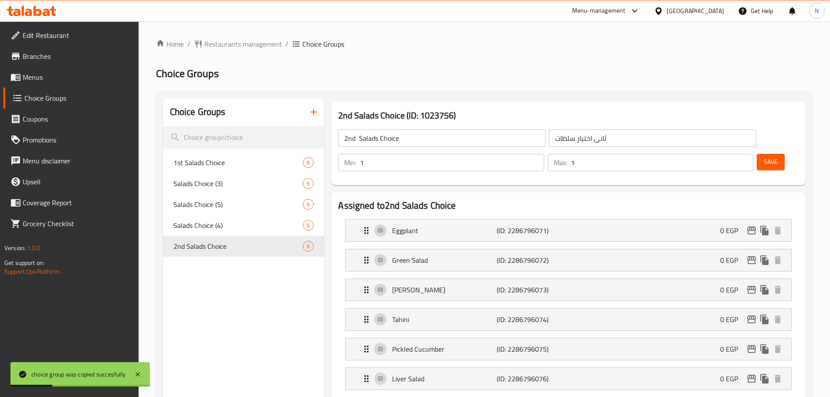
click at [43, 71] on link "Menus" at bounding box center [70, 77] width 135 height 21
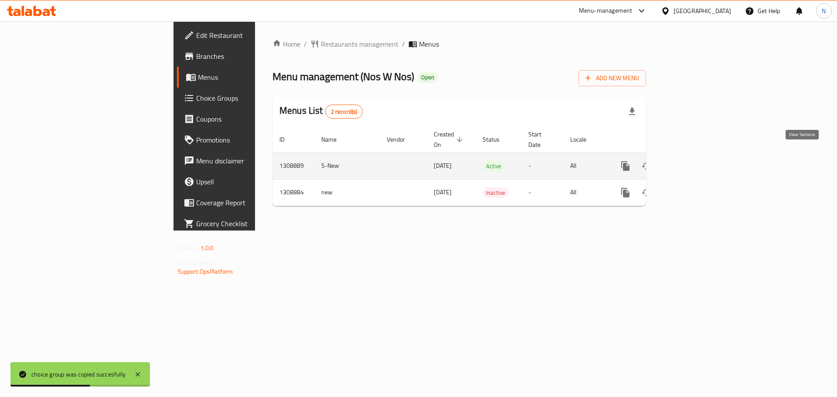
click at [699, 156] on link "enhanced table" at bounding box center [688, 166] width 21 height 21
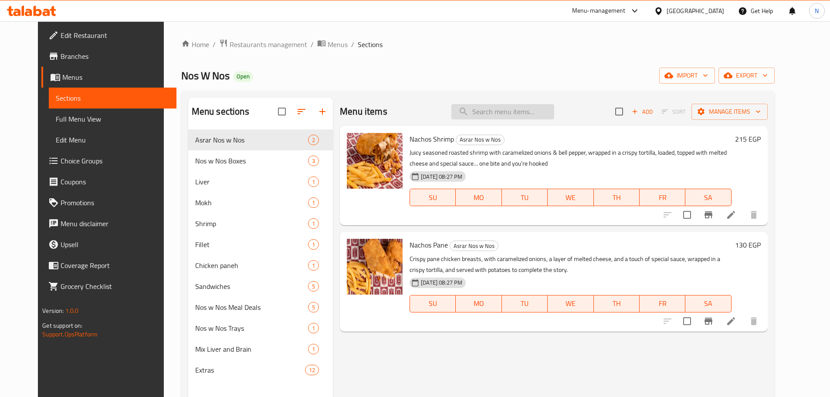
click at [497, 117] on input "search" at bounding box center [503, 111] width 103 height 15
paste input "El Manu Box"
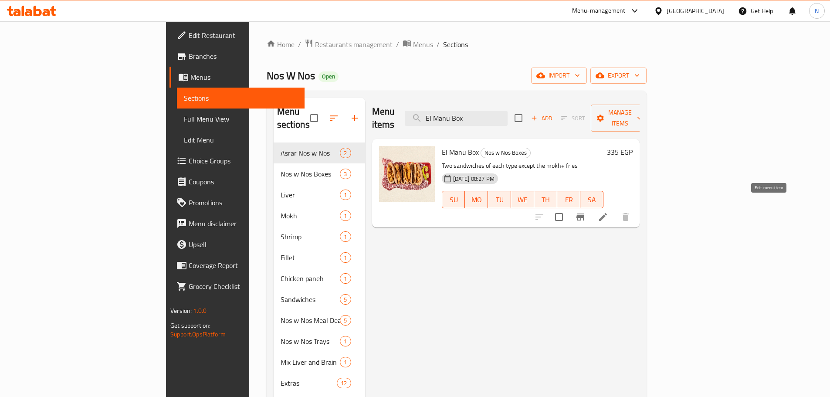
type input "El Manu Box"
click at [608, 212] on icon at bounding box center [603, 217] width 10 height 10
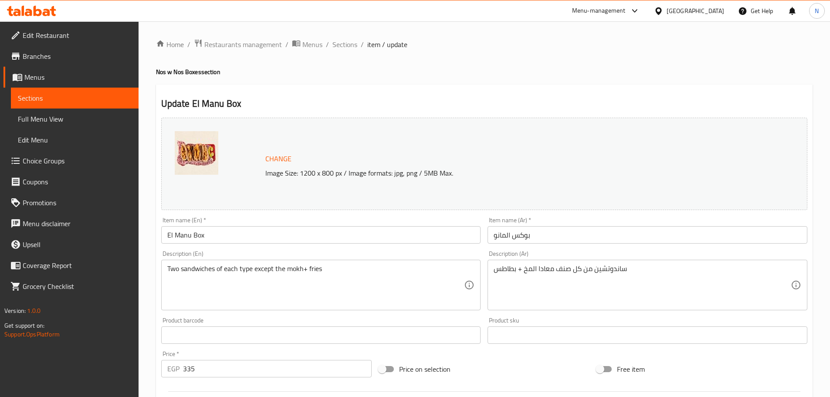
scroll to position [246, 0]
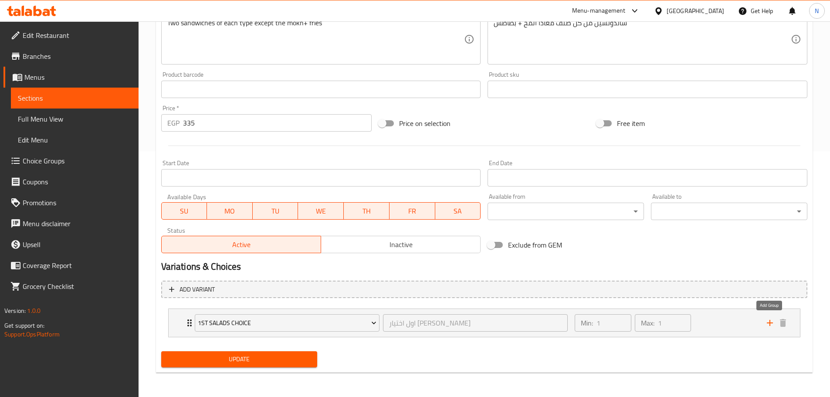
click at [771, 321] on icon "add" at bounding box center [770, 323] width 6 height 6
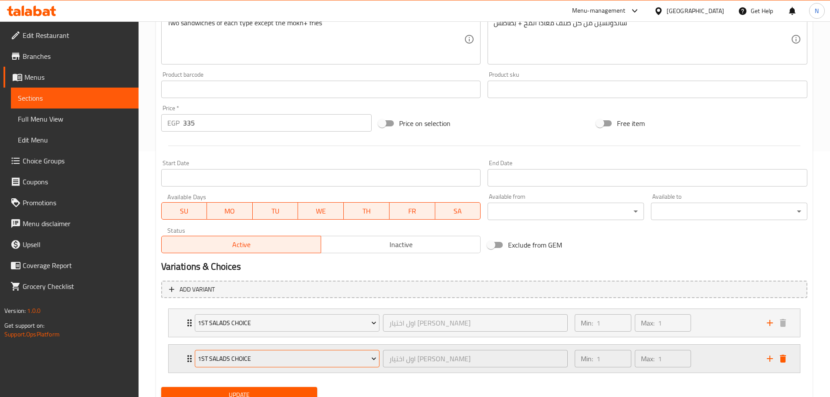
click at [364, 356] on span "1st Salads Choice" at bounding box center [287, 359] width 179 height 11
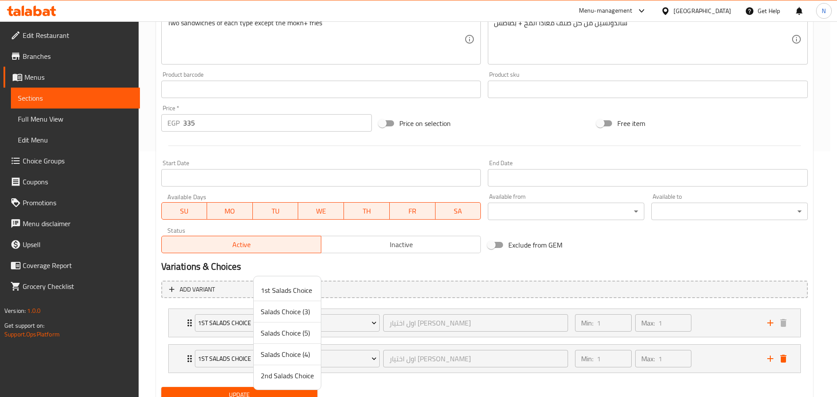
click at [291, 380] on span "2nd Salads Choice" at bounding box center [287, 376] width 53 height 10
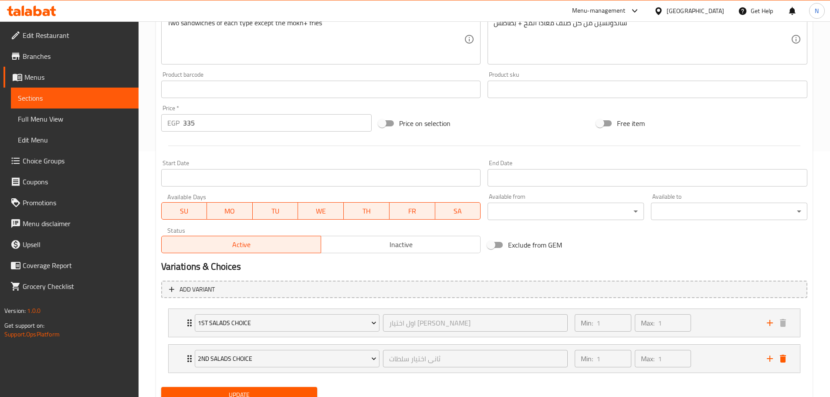
click at [272, 391] on span "Update" at bounding box center [239, 395] width 143 height 11
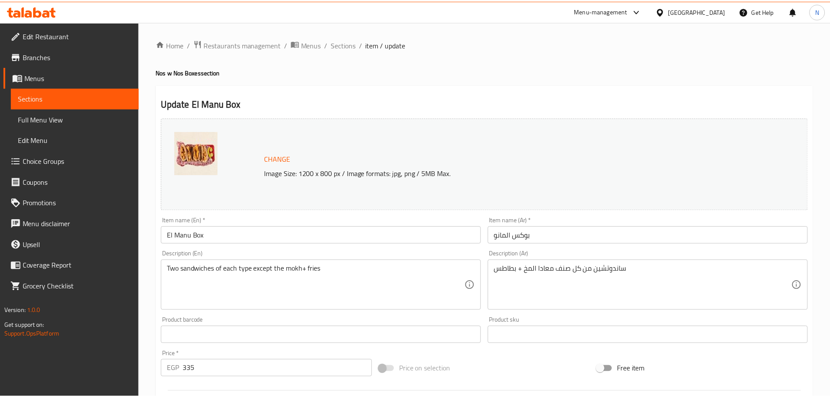
scroll to position [282, 0]
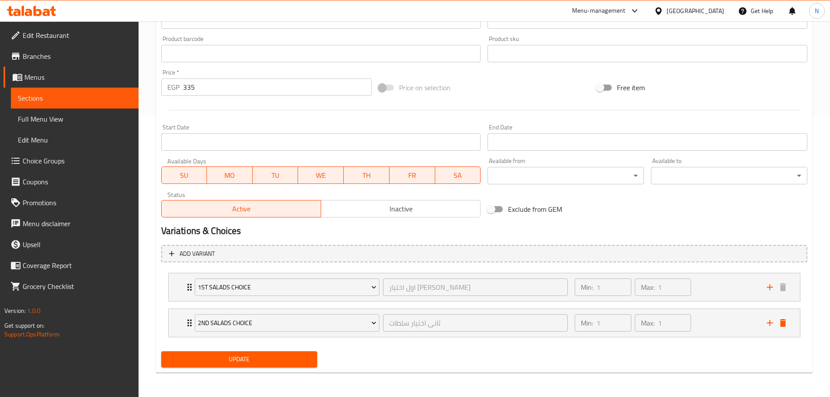
click at [710, 7] on div "[GEOGRAPHIC_DATA]" at bounding box center [696, 11] width 58 height 10
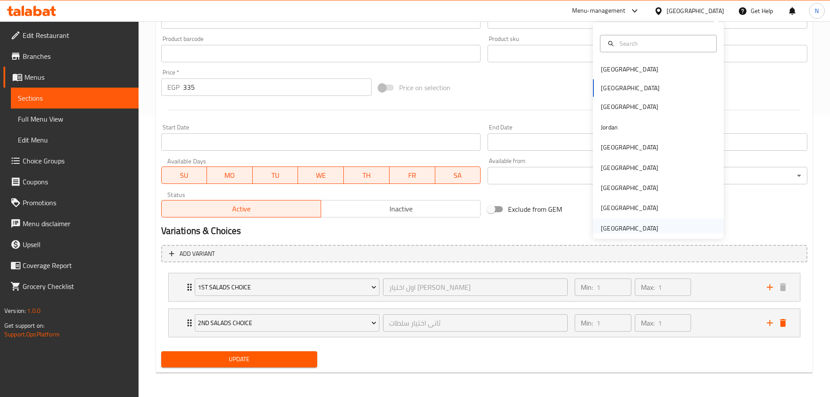
click at [605, 225] on div "[GEOGRAPHIC_DATA]" at bounding box center [630, 229] width 58 height 10
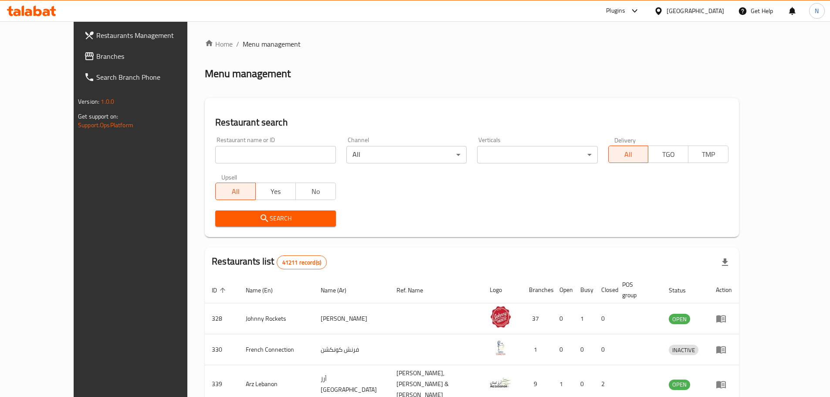
drag, startPoint x: 42, startPoint y: 44, endPoint x: 45, endPoint y: 52, distance: 8.3
click at [77, 44] on link "Restaurants Management" at bounding box center [144, 35] width 135 height 21
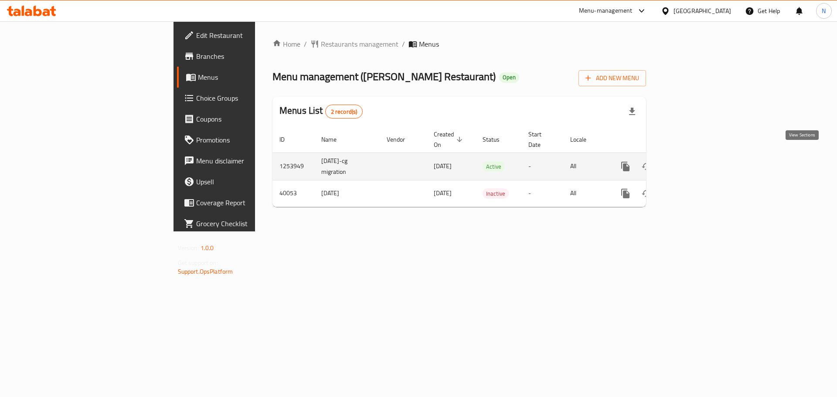
click at [692, 163] on icon "enhanced table" at bounding box center [688, 167] width 8 height 8
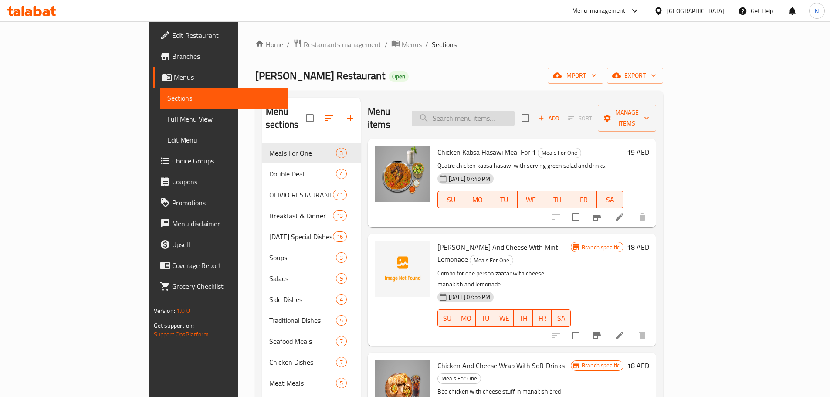
click at [499, 115] on input "search" at bounding box center [463, 118] width 103 height 15
paste input "Majboos Kuwaiti"
type input "Majboos Kuwaiti"
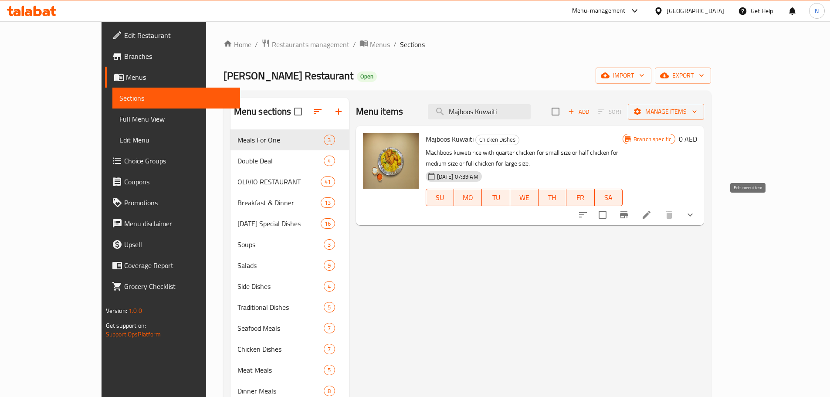
click at [651, 211] on icon at bounding box center [647, 215] width 8 height 8
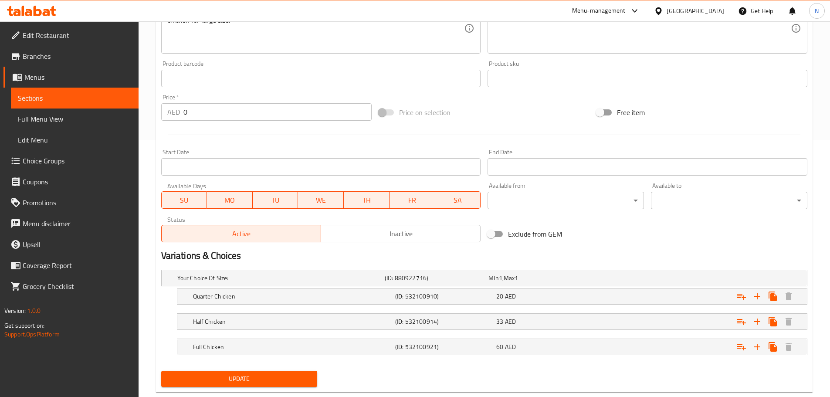
scroll to position [276, 0]
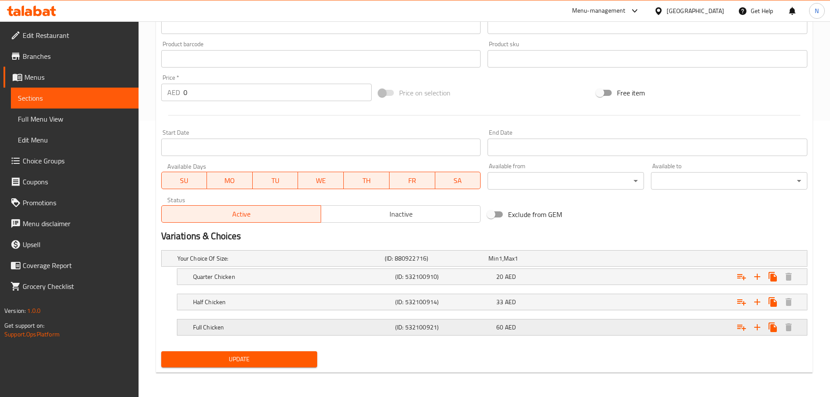
click at [377, 327] on h5 "Full Chicken" at bounding box center [292, 327] width 199 height 9
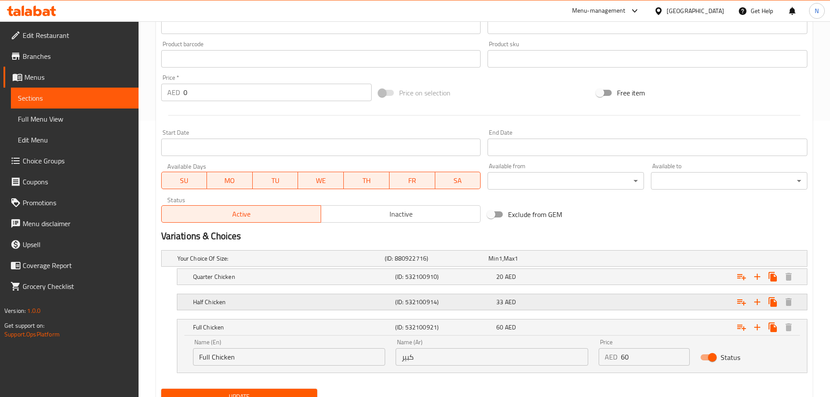
click at [376, 298] on h5 "Half Chicken" at bounding box center [292, 302] width 199 height 9
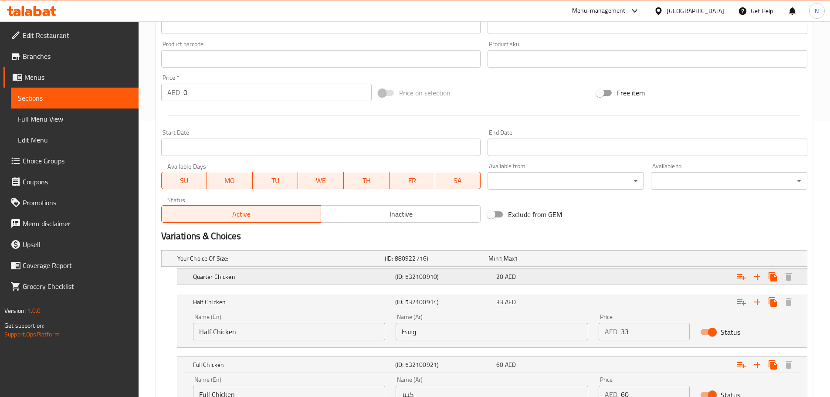
click at [380, 278] on h5 "Quarter Chicken" at bounding box center [292, 276] width 199 height 9
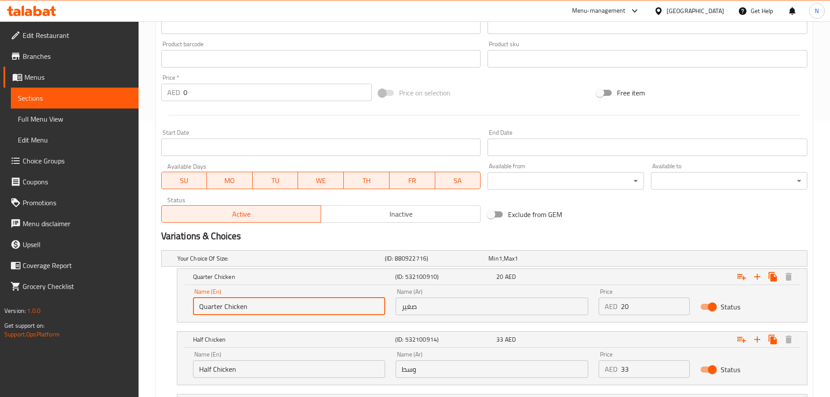
click at [288, 313] on input "Quarter Chicken" at bounding box center [289, 306] width 193 height 17
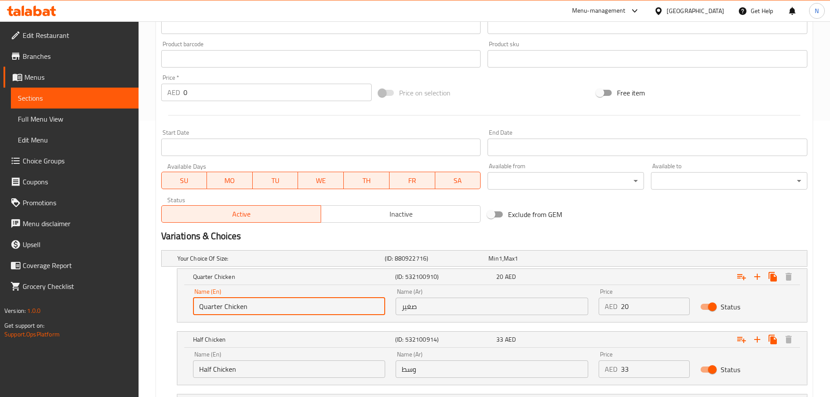
click at [430, 303] on input "صغير" at bounding box center [492, 306] width 193 height 17
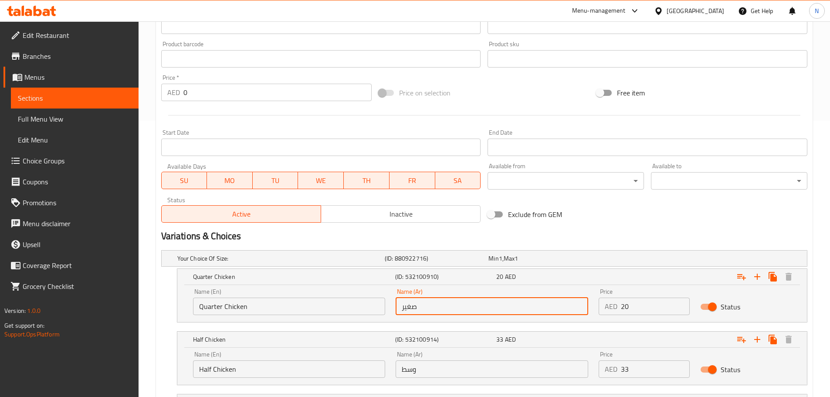
click at [430, 303] on input "صغير" at bounding box center [492, 306] width 193 height 17
paste input "بع دجاجة"
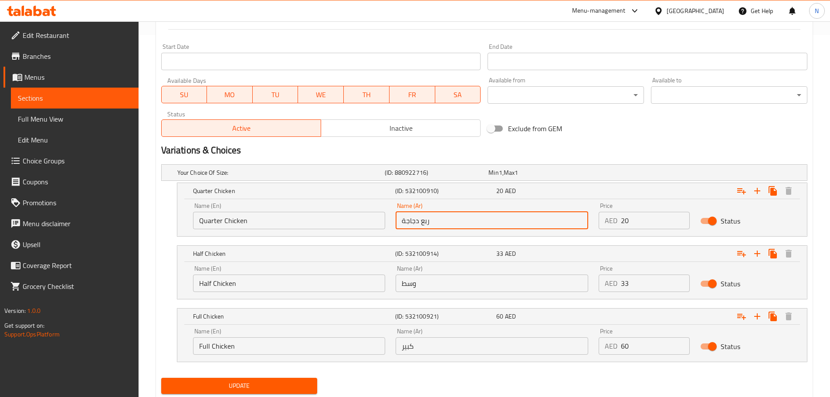
scroll to position [364, 0]
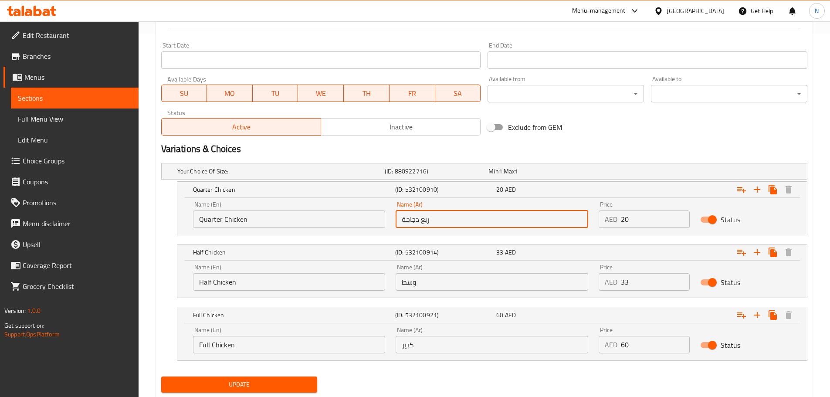
type input "ربع دجاجة"
click at [338, 278] on input "Half Chicken" at bounding box center [289, 281] width 193 height 17
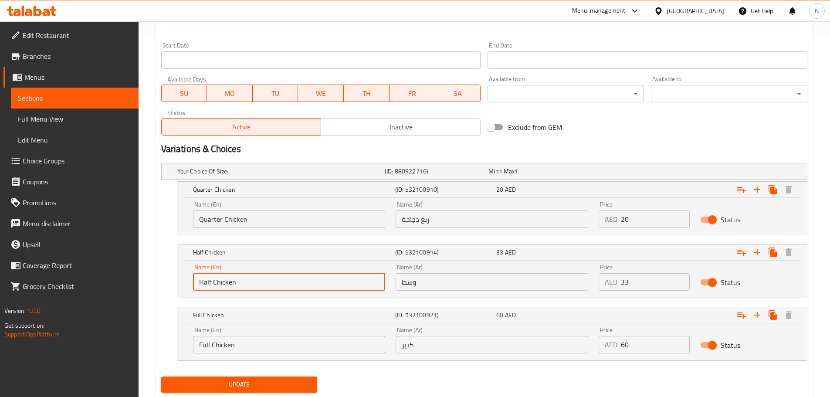
click at [337, 278] on input "Half Chicken" at bounding box center [289, 281] width 193 height 17
click at [427, 288] on input "وسط" at bounding box center [492, 281] width 193 height 17
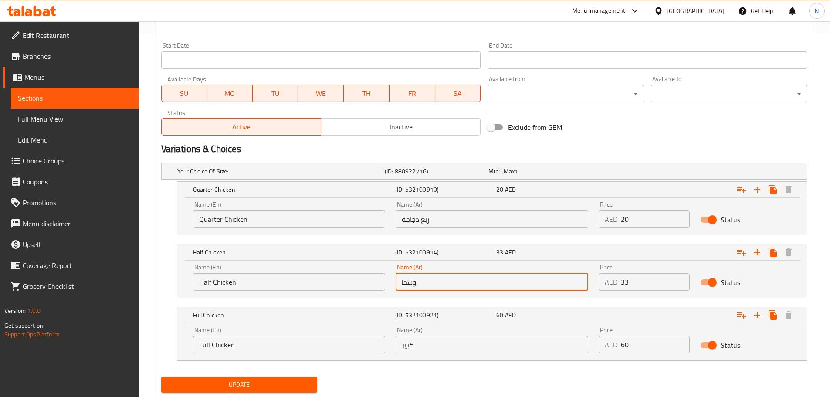
click at [427, 288] on input "وسط" at bounding box center [492, 281] width 193 height 17
paste input "صف دجاجة"
type input "نصف دجاجة"
click at [324, 349] on input "Full Chicken" at bounding box center [289, 344] width 193 height 17
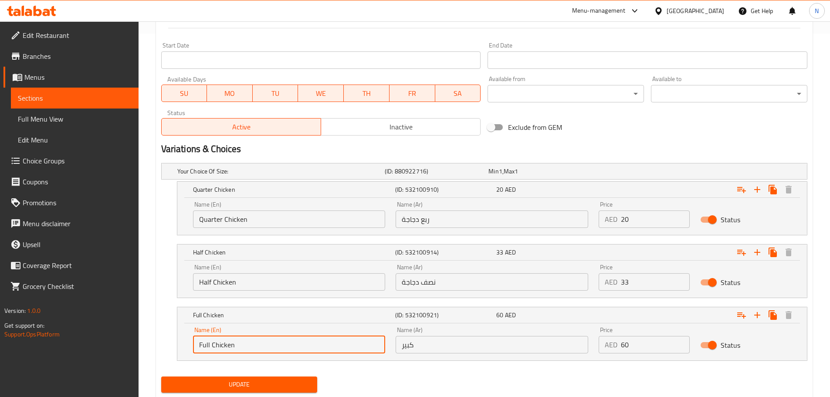
click at [324, 349] on input "Full Chicken" at bounding box center [289, 344] width 193 height 17
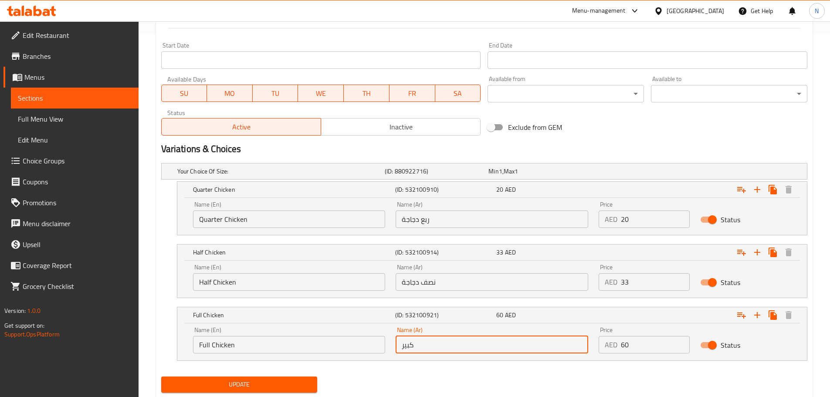
click at [418, 338] on input "كبير" at bounding box center [492, 344] width 193 height 17
paste input "دجاجة كاملة"
type input "دجاجة كاملة"
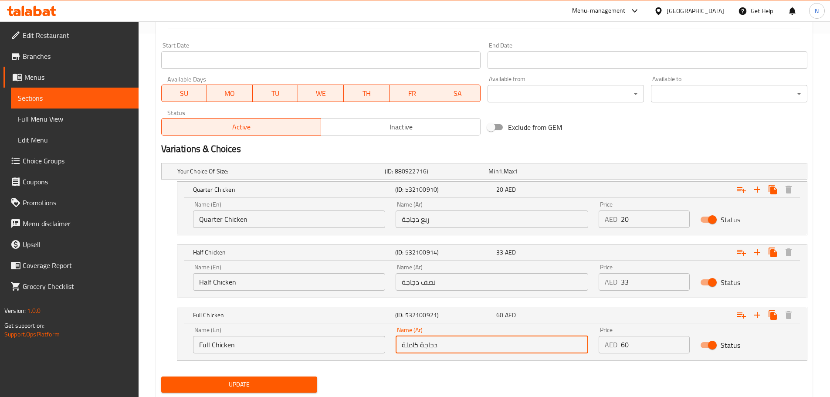
click at [292, 389] on span "Update" at bounding box center [239, 384] width 143 height 11
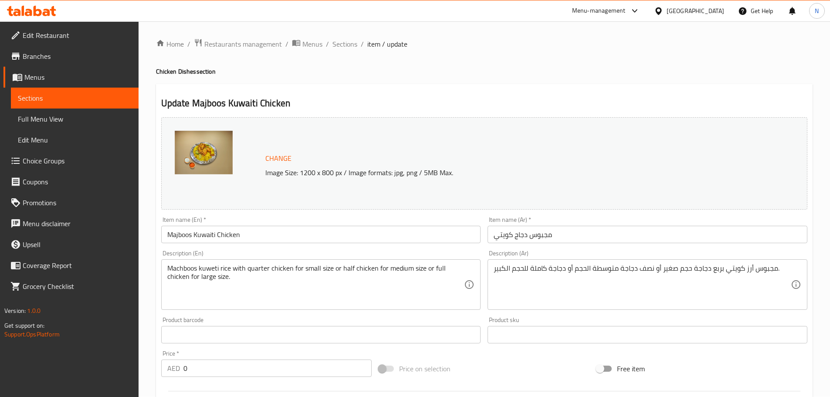
scroll to position [0, 0]
click at [238, 44] on span "Restaurants management" at bounding box center [243, 44] width 78 height 10
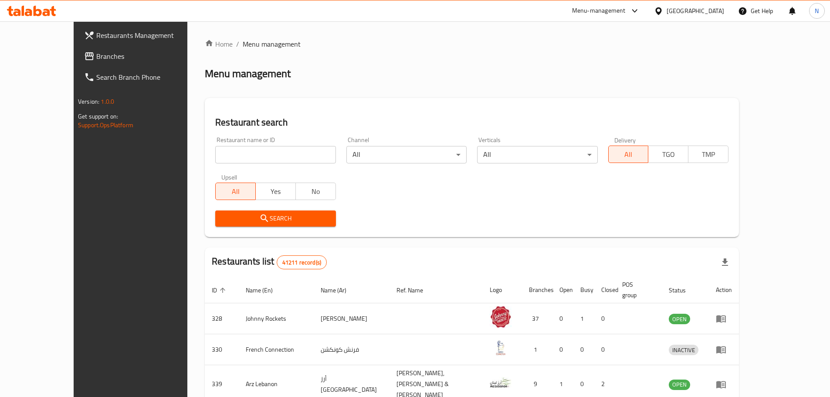
click at [96, 58] on span "Branches" at bounding box center [150, 56] width 109 height 10
